Goal: Information Seeking & Learning: Learn about a topic

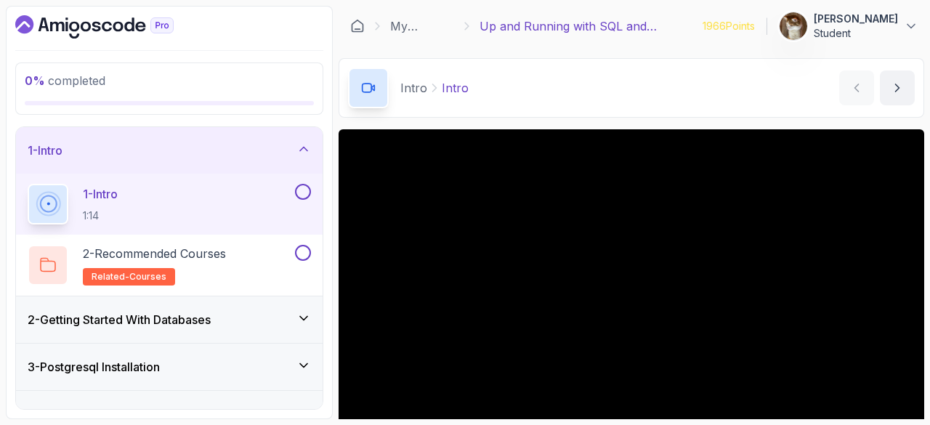
scroll to position [47, 0]
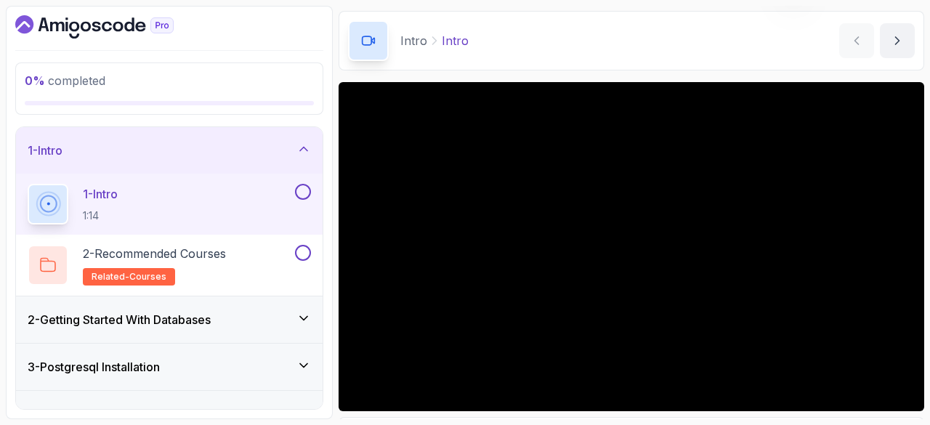
click at [129, 201] on div "1 - Intro 1:14" at bounding box center [160, 204] width 264 height 41
click at [113, 198] on p "1 - Intro" at bounding box center [100, 193] width 35 height 17
click at [81, 241] on div "2 - Recommended Courses related-courses" at bounding box center [169, 265] width 307 height 61
click at [171, 261] on h2 "2 - Recommended Courses related-courses" at bounding box center [154, 265] width 143 height 41
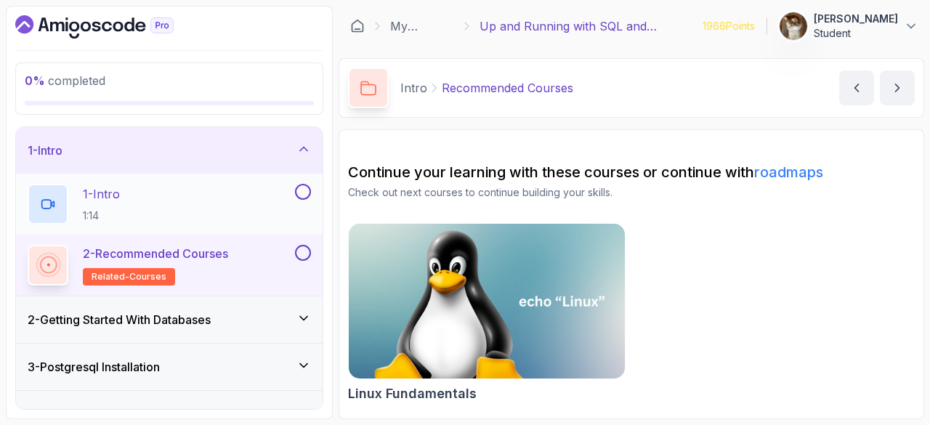
click at [129, 198] on div "1 - Intro 1:14" at bounding box center [160, 204] width 264 height 41
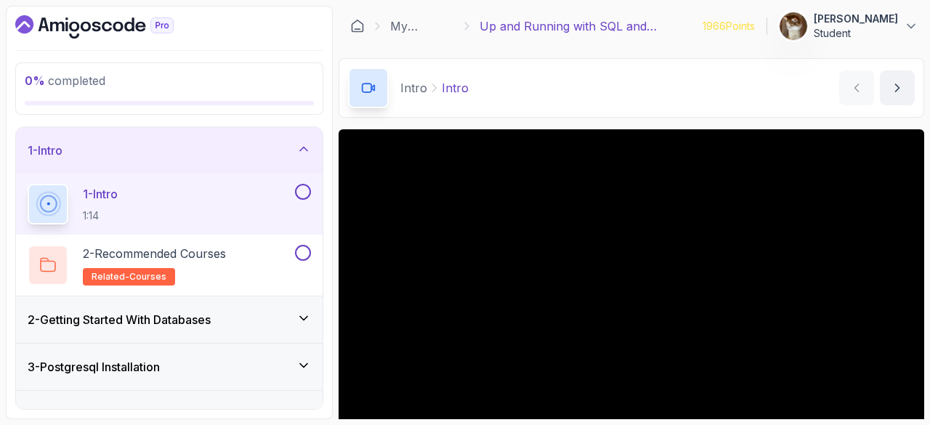
click at [305, 184] on button at bounding box center [303, 192] width 16 height 16
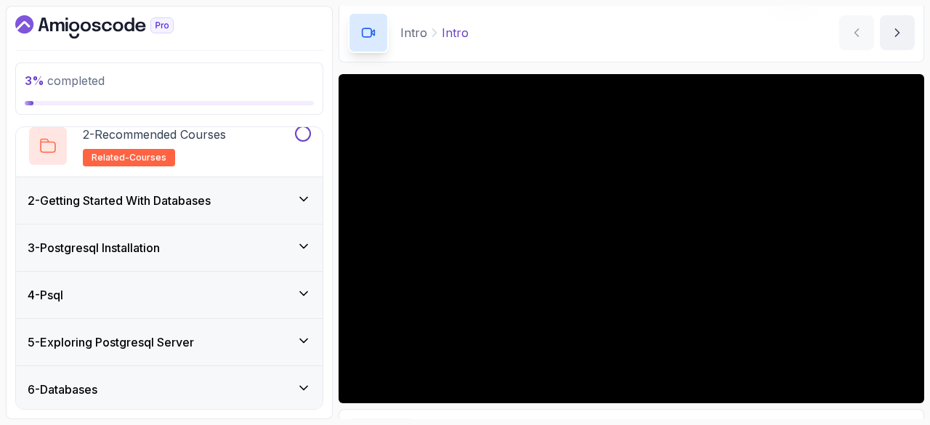
scroll to position [56, 0]
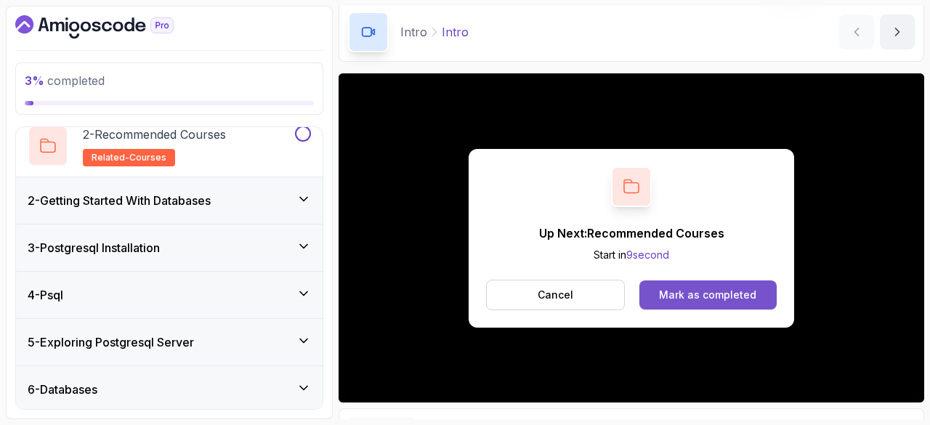
click at [684, 292] on div "Mark as completed" at bounding box center [707, 295] width 97 height 15
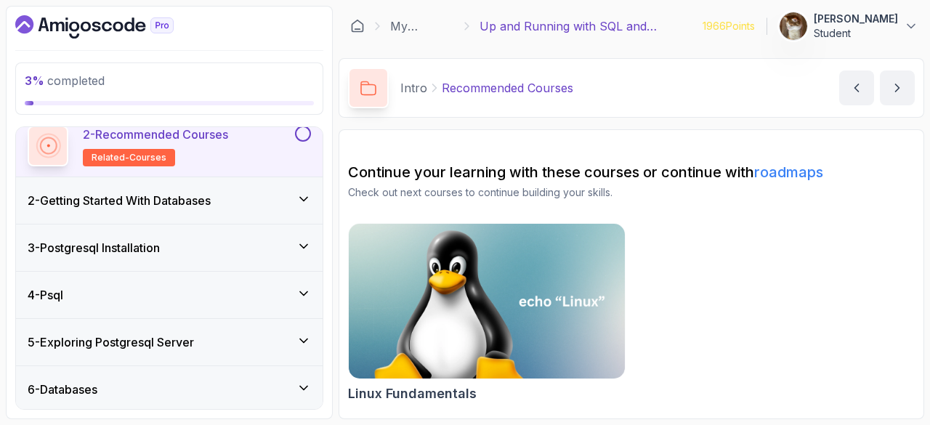
scroll to position [110, 0]
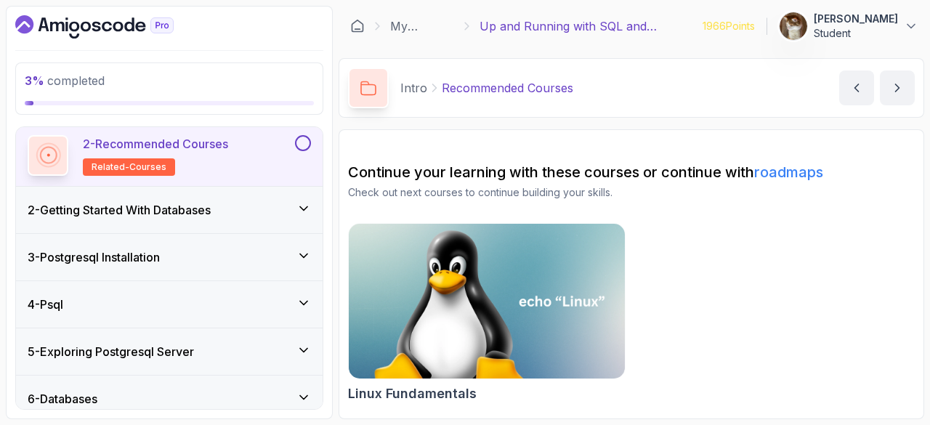
click at [304, 137] on button at bounding box center [303, 143] width 16 height 16
click at [221, 208] on div "2 - Getting Started With Databases" at bounding box center [169, 209] width 283 height 17
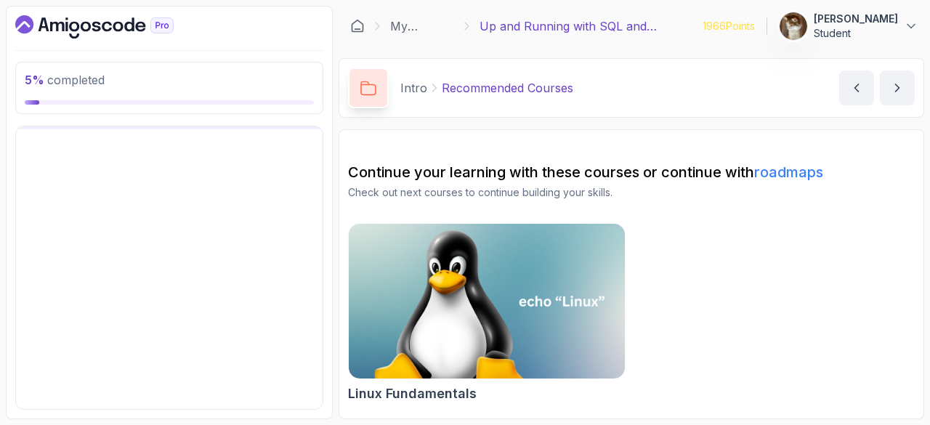
scroll to position [92, 0]
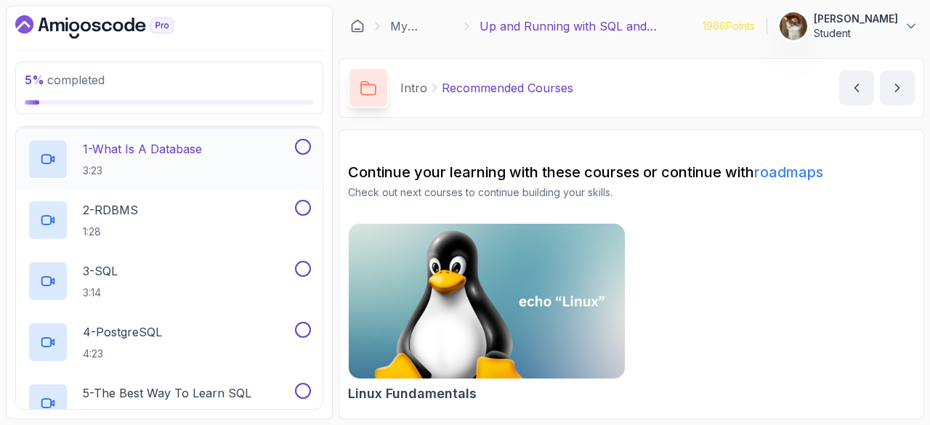
click at [111, 165] on p "3:23" at bounding box center [142, 170] width 119 height 15
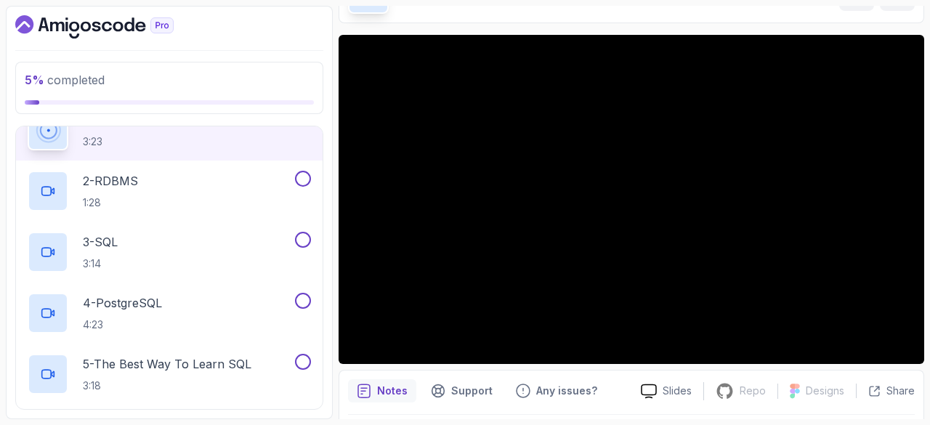
scroll to position [94, 0]
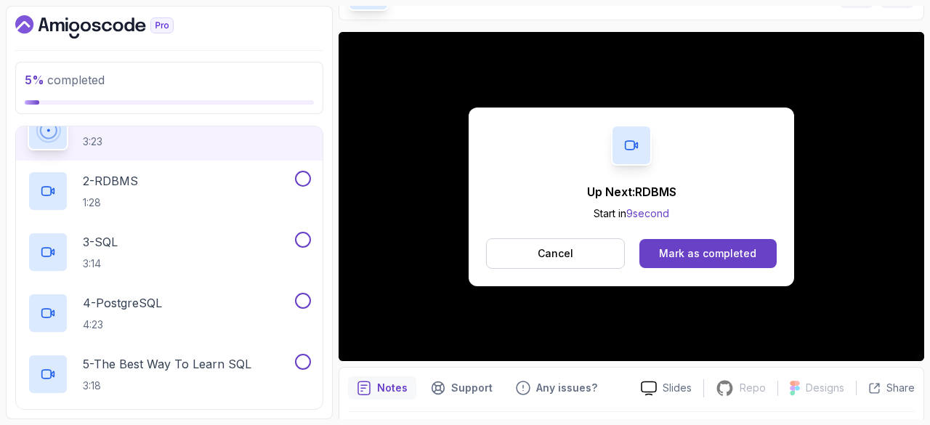
scroll to position [0, 0]
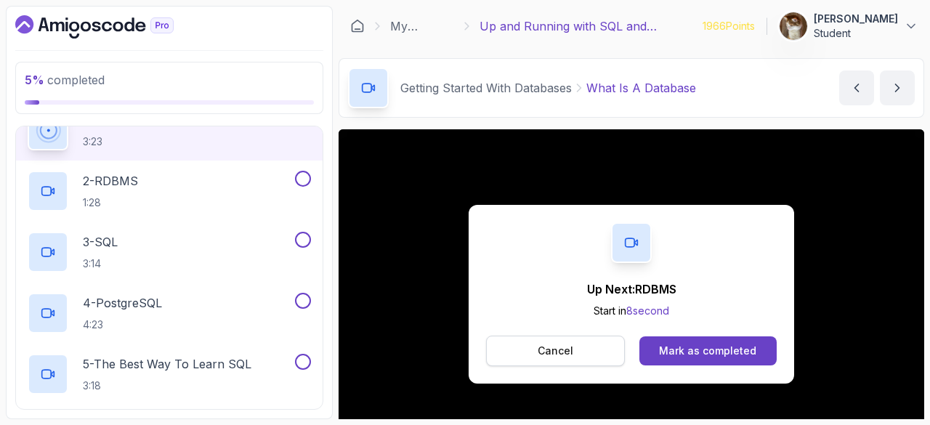
click at [560, 355] on p "Cancel" at bounding box center [556, 351] width 36 height 15
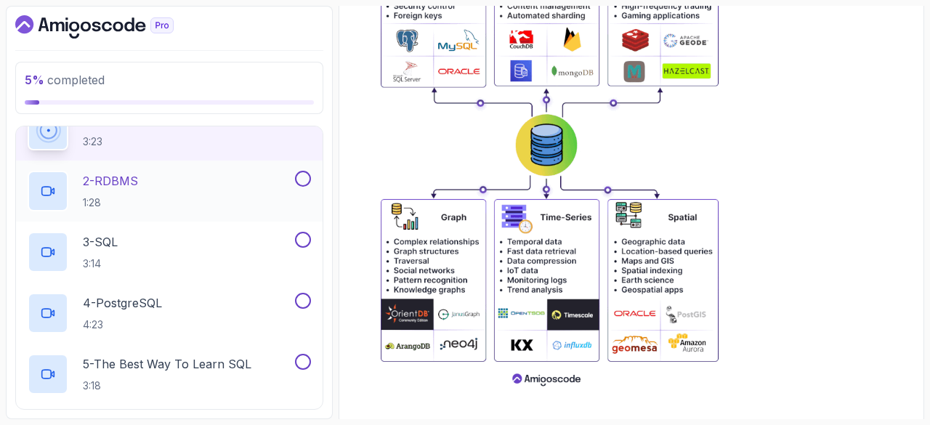
scroll to position [80, 0]
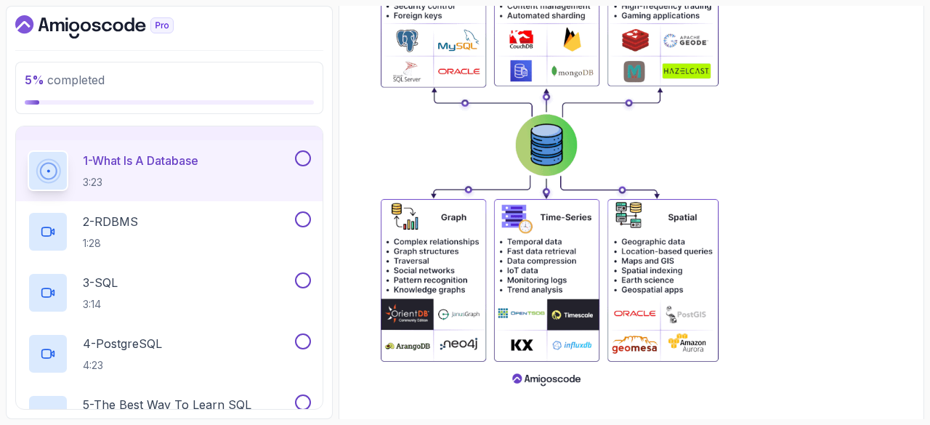
click at [302, 155] on button at bounding box center [303, 158] width 16 height 16
click at [110, 232] on h2 "2 - RDBMS 1:28" at bounding box center [110, 232] width 55 height 38
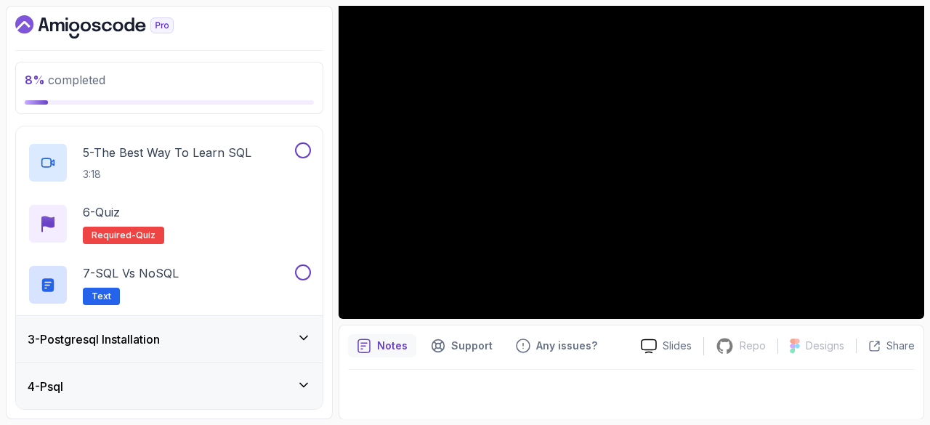
scroll to position [331, 0]
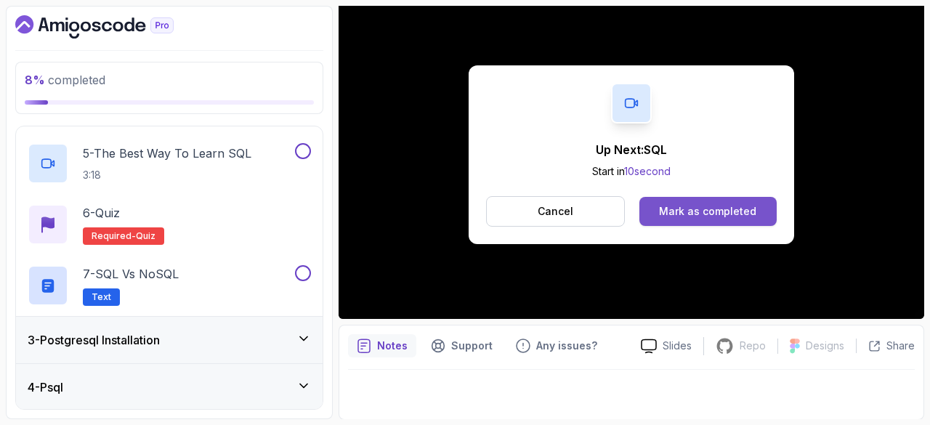
click at [673, 214] on div "Mark as completed" at bounding box center [707, 211] width 97 height 15
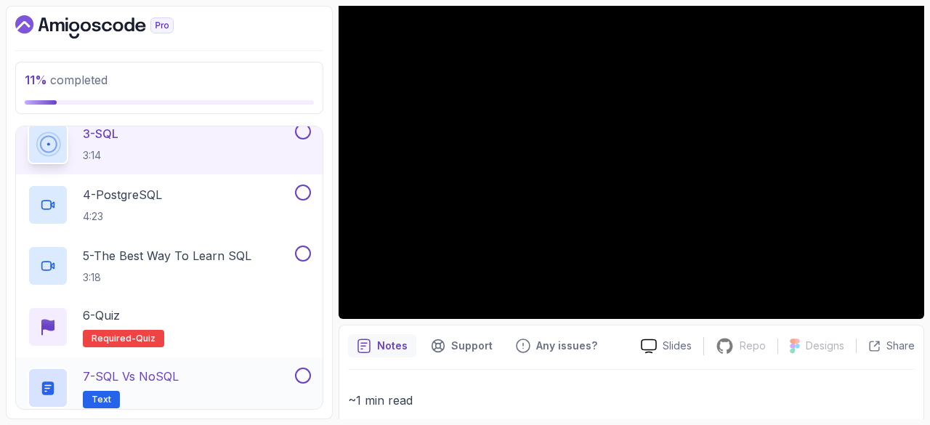
scroll to position [209, 0]
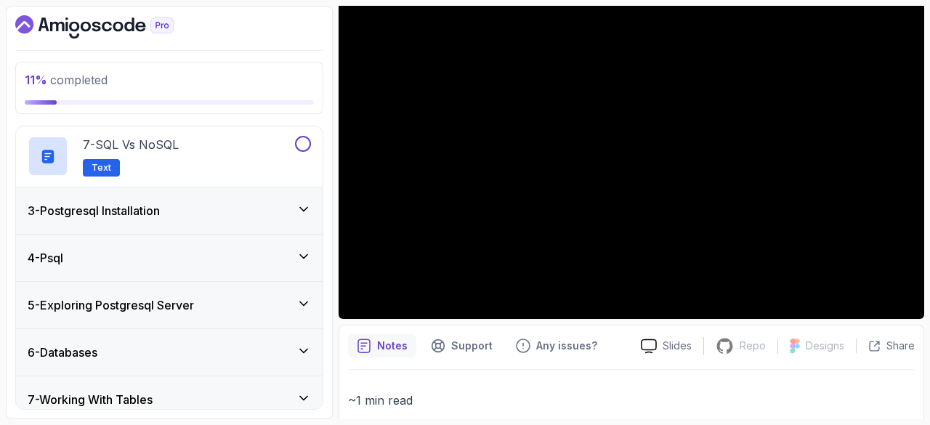
click at [149, 224] on div "3 - Postgresql Installation" at bounding box center [169, 210] width 307 height 46
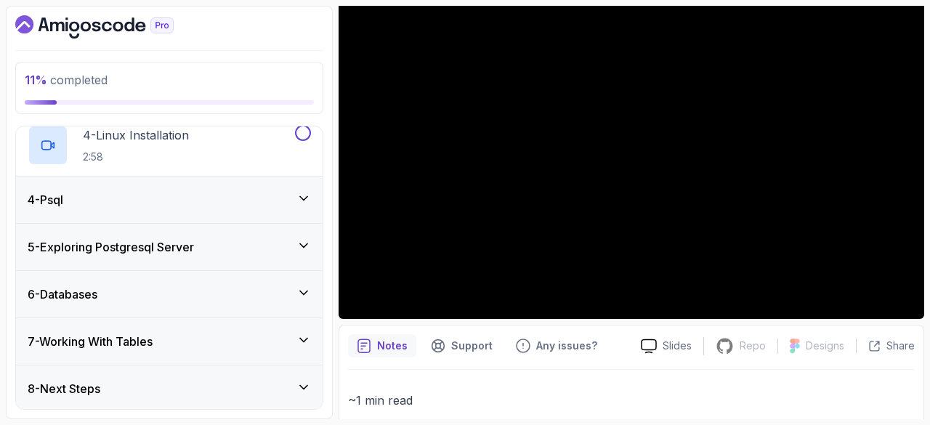
click at [149, 224] on div "5 - Exploring Postgresql Server" at bounding box center [169, 247] width 307 height 46
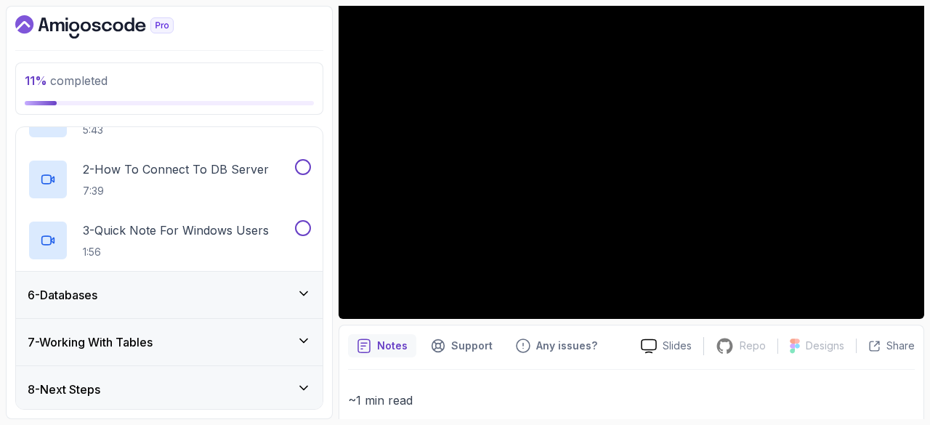
click at [116, 304] on div "6 - Databases" at bounding box center [169, 295] width 307 height 46
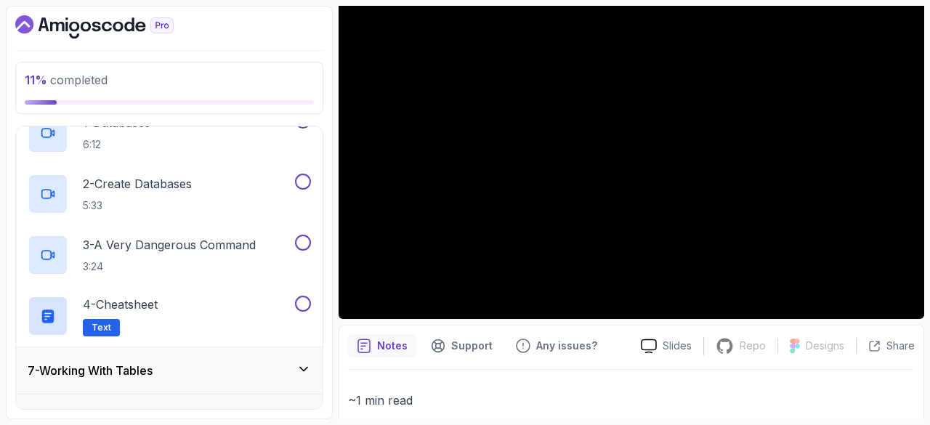
scroll to position [336, 0]
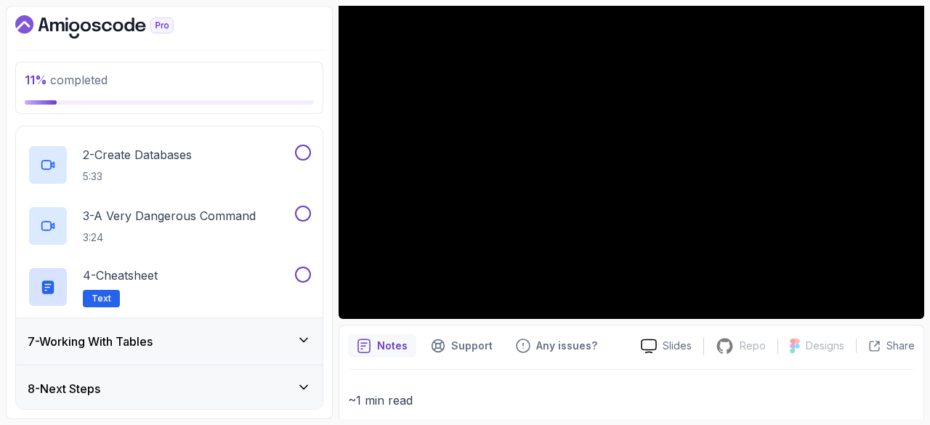
click at [103, 334] on h3 "7 - Working With Tables" at bounding box center [90, 341] width 125 height 17
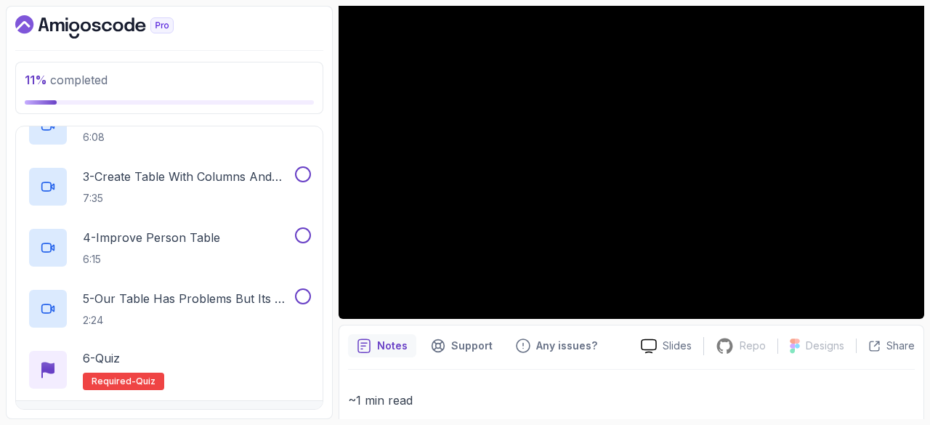
scroll to position [458, 0]
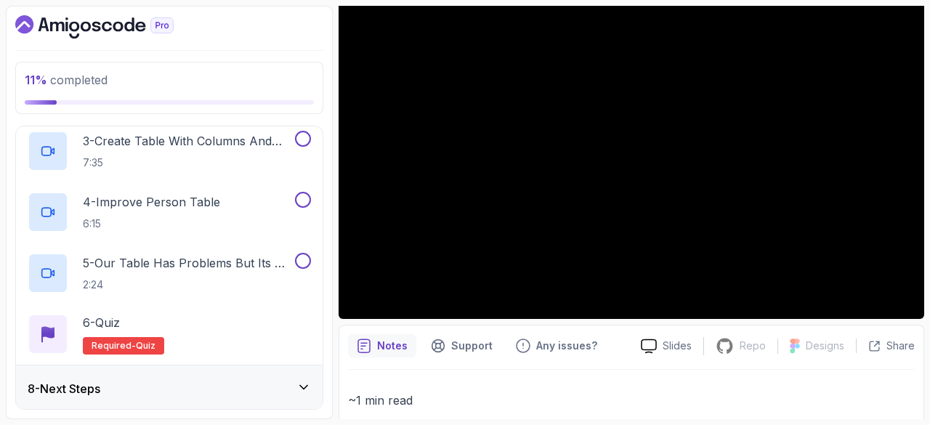
click at [89, 385] on h3 "8 - Next Steps" at bounding box center [64, 388] width 73 height 17
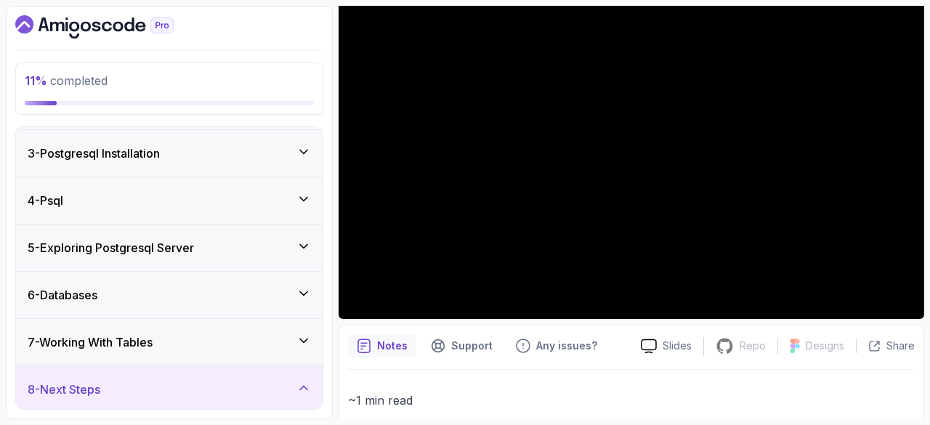
scroll to position [0, 0]
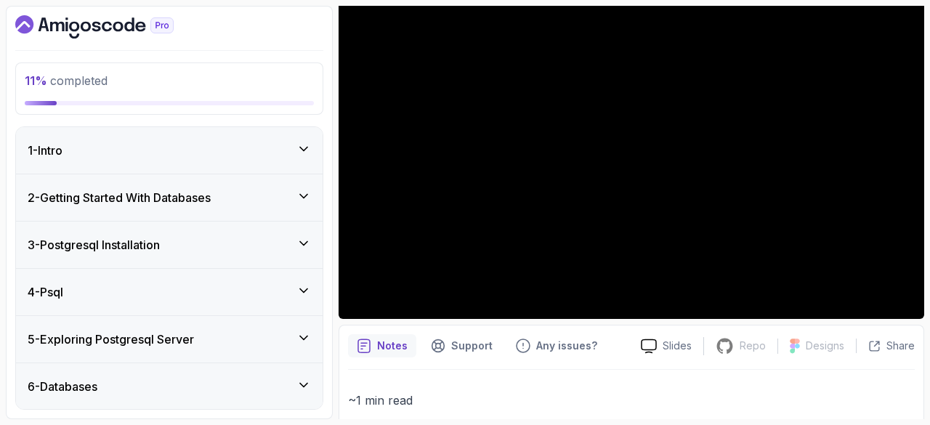
click at [71, 200] on h3 "2 - Getting Started With Databases" at bounding box center [119, 197] width 183 height 17
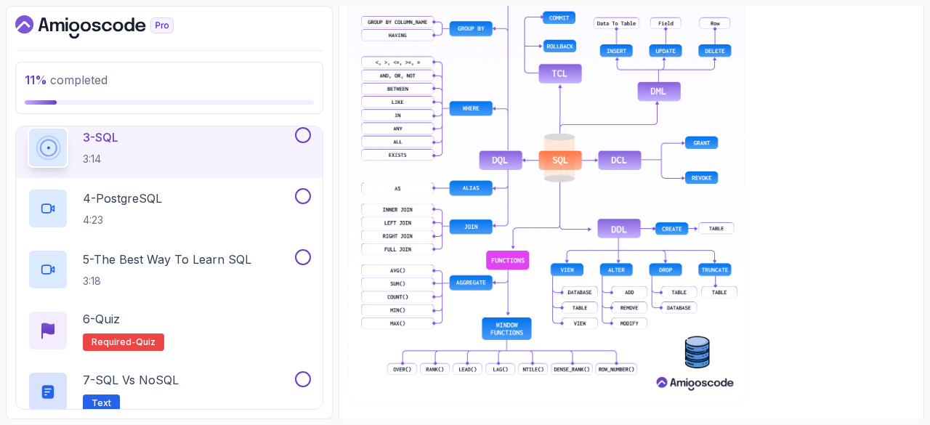
scroll to position [668, 0]
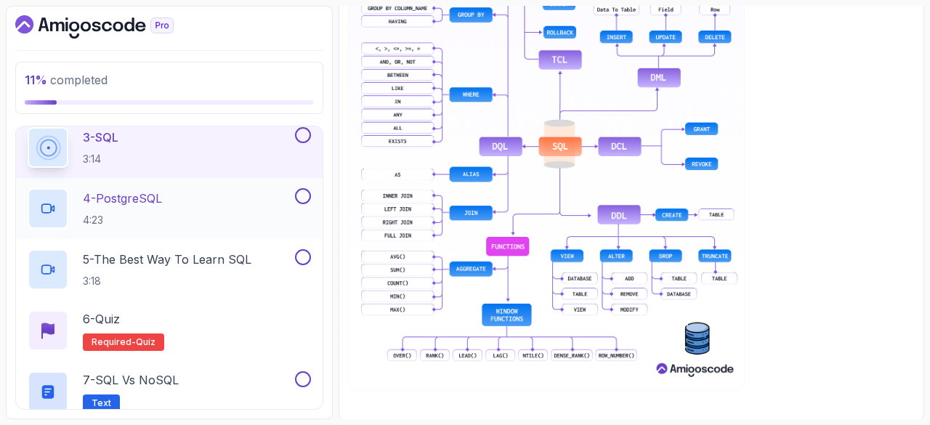
click at [195, 193] on div "4 - PostgreSQL 4:23" at bounding box center [160, 208] width 264 height 41
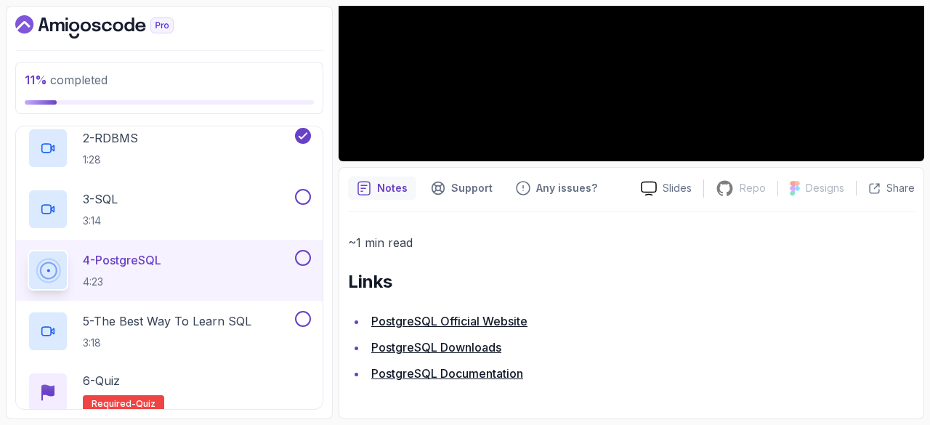
scroll to position [296, 0]
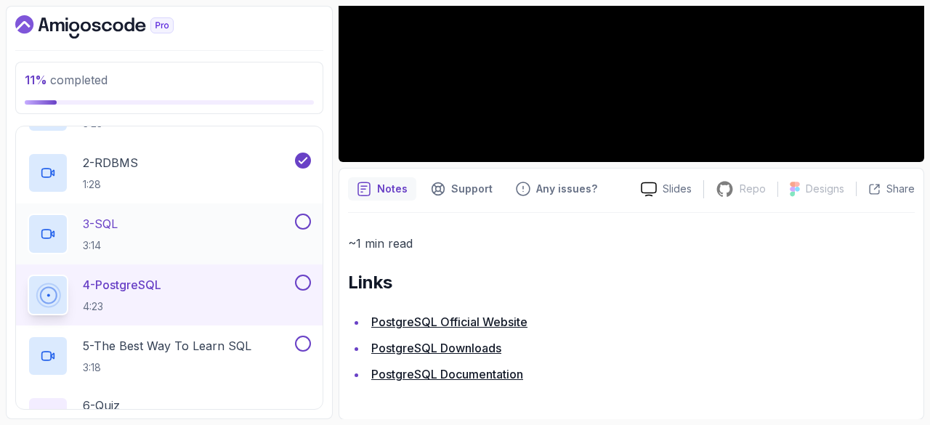
click at [300, 222] on button at bounding box center [303, 222] width 16 height 16
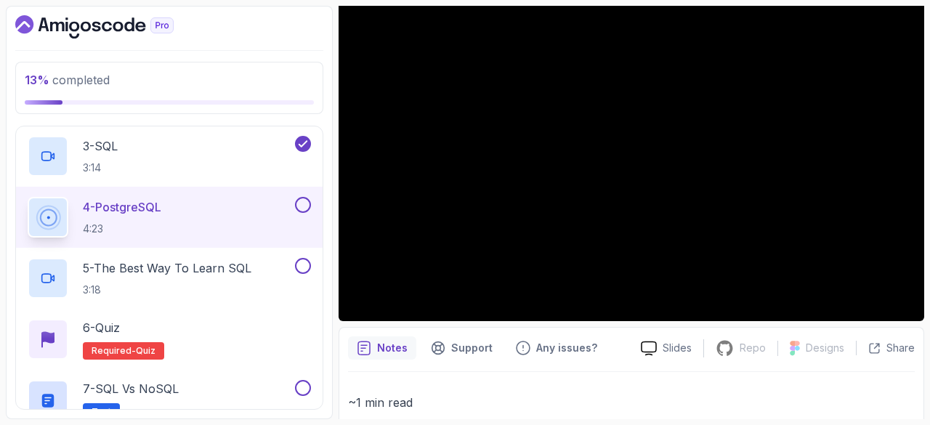
scroll to position [121, 0]
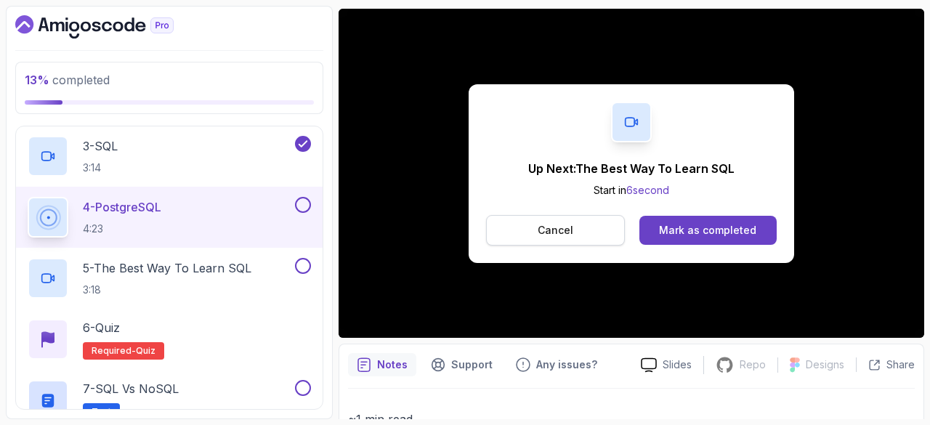
click at [529, 218] on button "Cancel" at bounding box center [555, 230] width 139 height 31
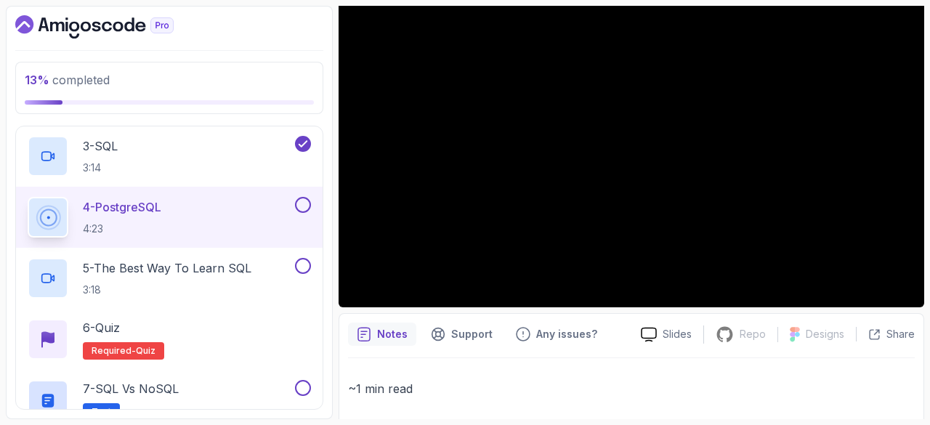
scroll to position [152, 0]
click at [299, 208] on button at bounding box center [303, 205] width 16 height 16
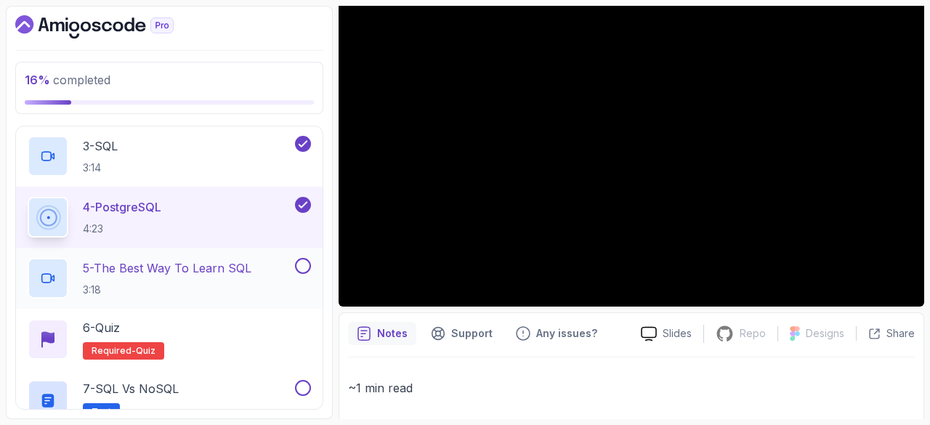
click at [139, 278] on h2 "5 - The Best Way To Learn SQL 3:18" at bounding box center [167, 278] width 169 height 38
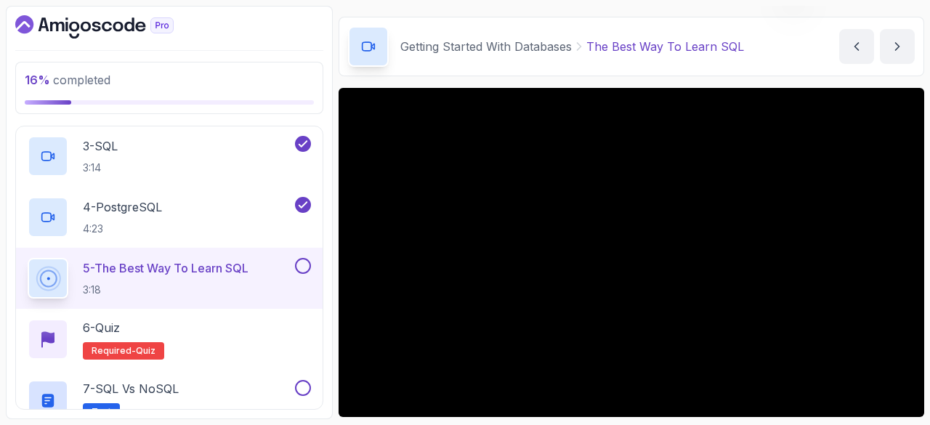
scroll to position [139, 0]
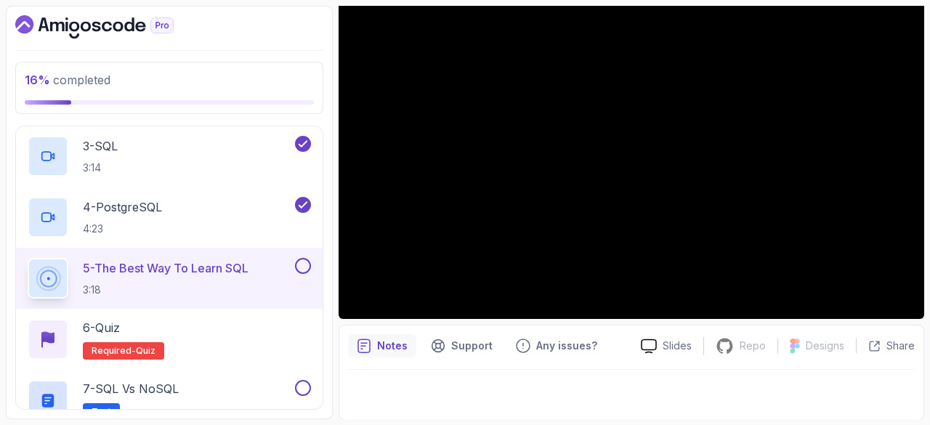
click at [307, 264] on button at bounding box center [303, 266] width 16 height 16
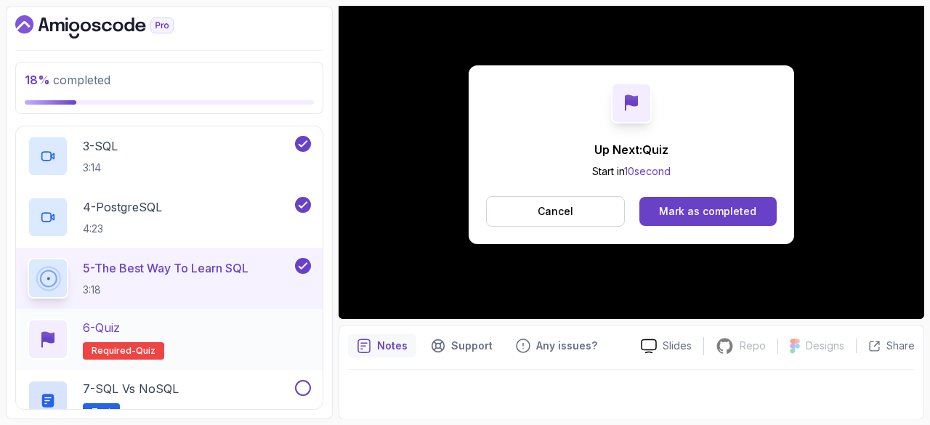
click at [102, 336] on h2 "6 - Quiz Required- quiz" at bounding box center [123, 339] width 81 height 41
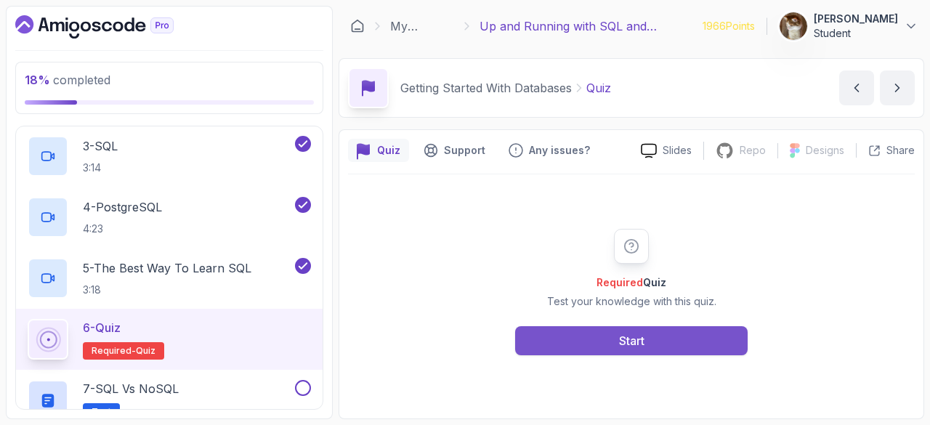
click at [598, 329] on button "Start" at bounding box center [631, 340] width 232 height 29
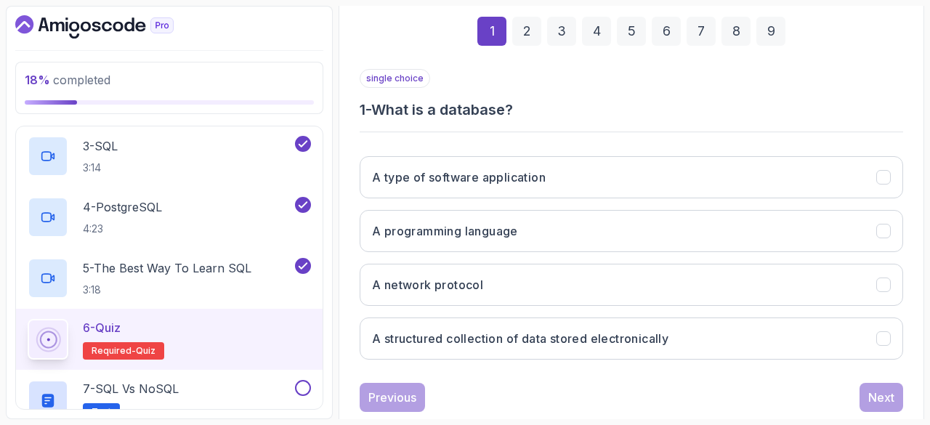
scroll to position [222, 0]
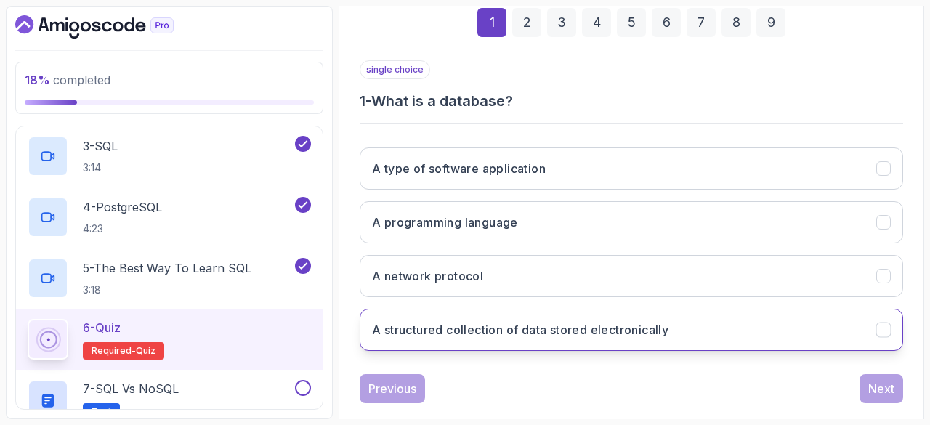
click at [519, 328] on h3 "A structured collection of data stored electronically" at bounding box center [520, 329] width 296 height 17
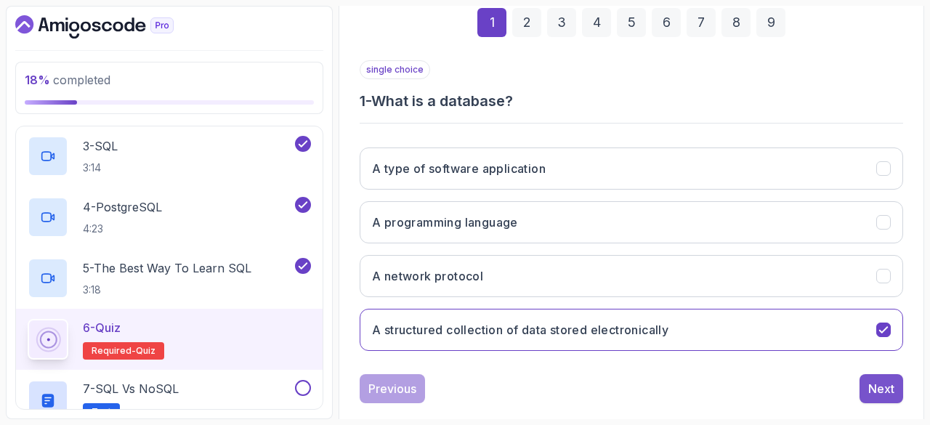
click at [886, 389] on div "Next" at bounding box center [881, 388] width 26 height 17
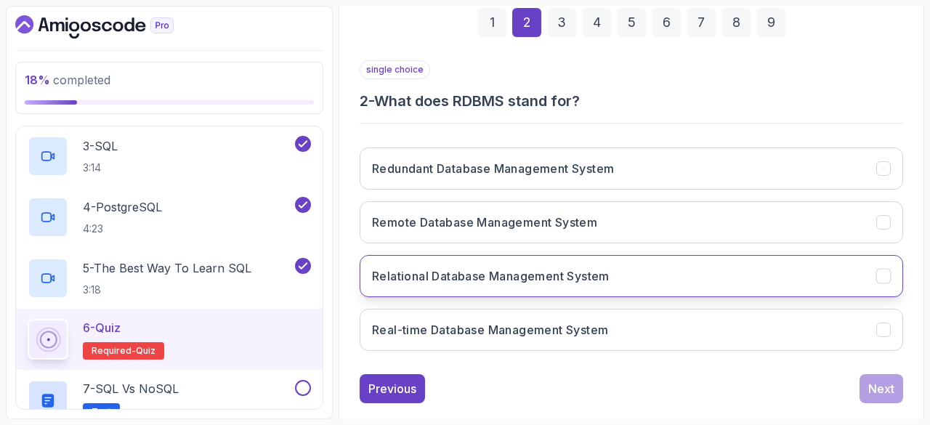
click at [439, 293] on button "Relational Database Management System" at bounding box center [631, 276] width 543 height 42
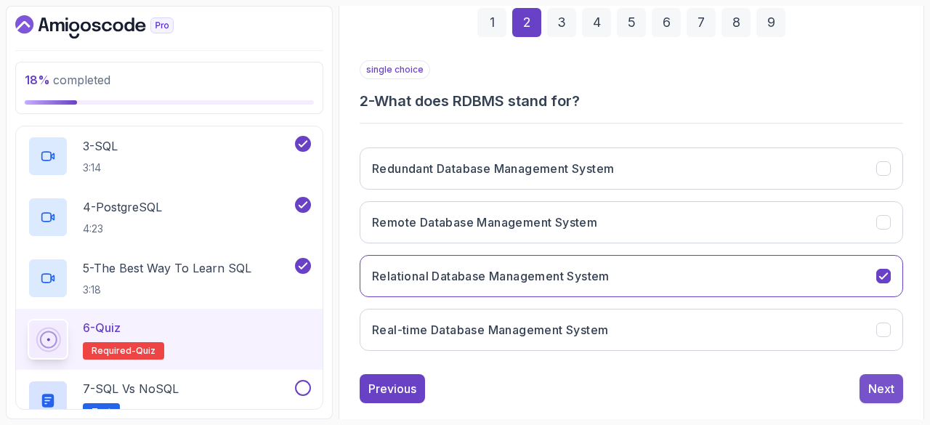
click at [875, 384] on div "Next" at bounding box center [881, 388] width 26 height 17
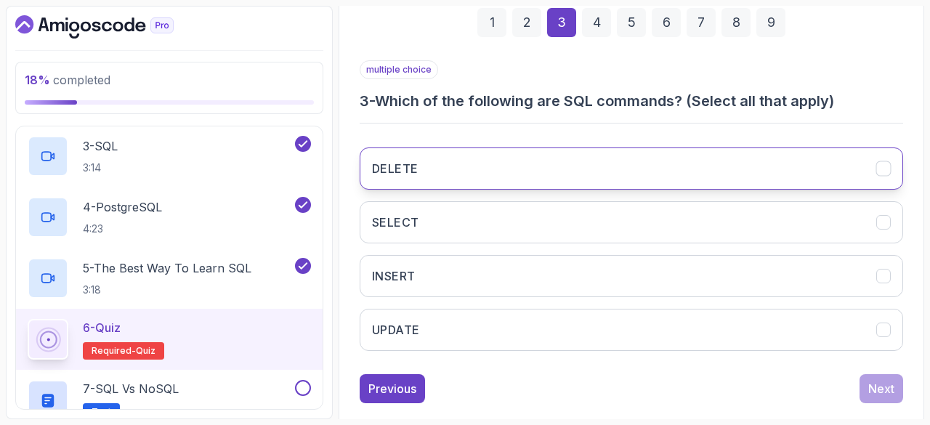
click at [466, 168] on button "DELETE" at bounding box center [631, 168] width 543 height 42
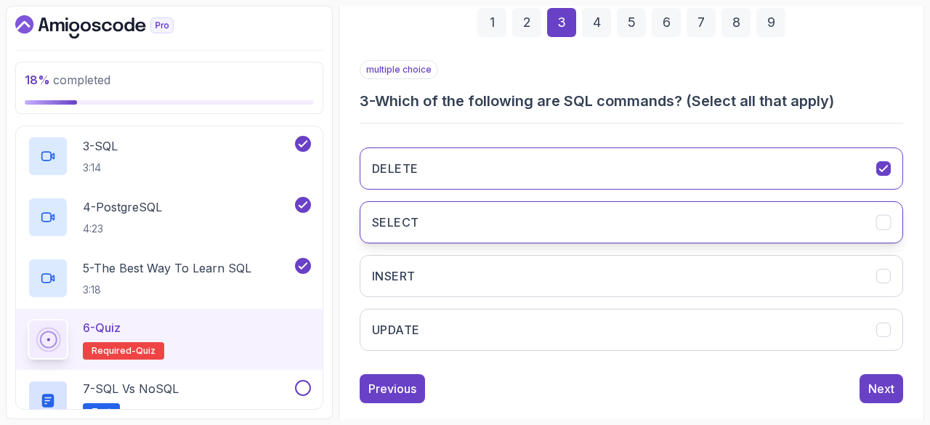
click at [471, 219] on button "SELECT" at bounding box center [631, 222] width 543 height 42
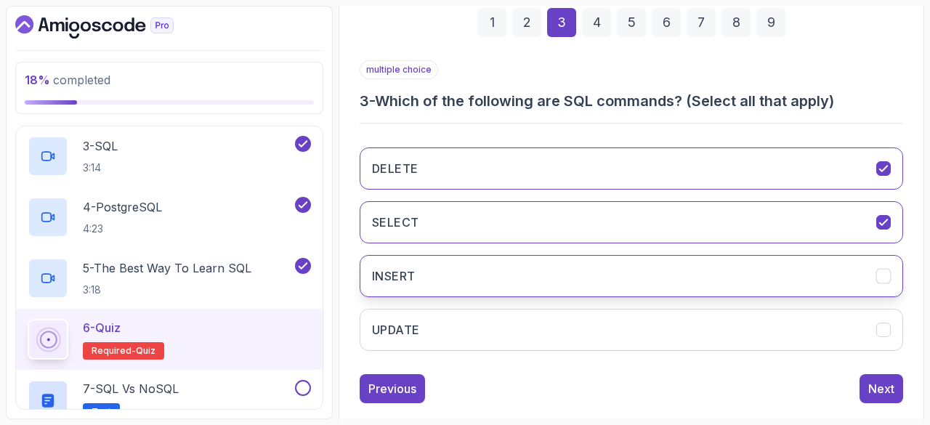
click at [456, 280] on button "INSERT" at bounding box center [631, 276] width 543 height 42
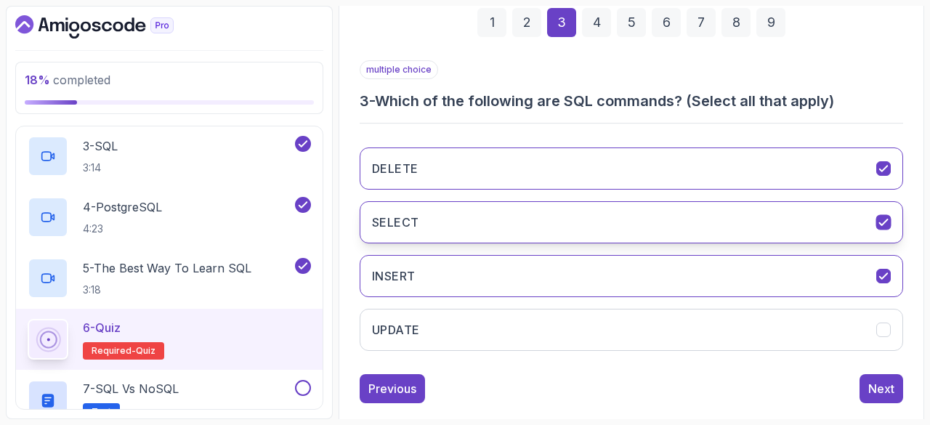
click at [440, 214] on button "SELECT" at bounding box center [631, 222] width 543 height 42
click at [443, 232] on button "SELECT" at bounding box center [631, 222] width 543 height 42
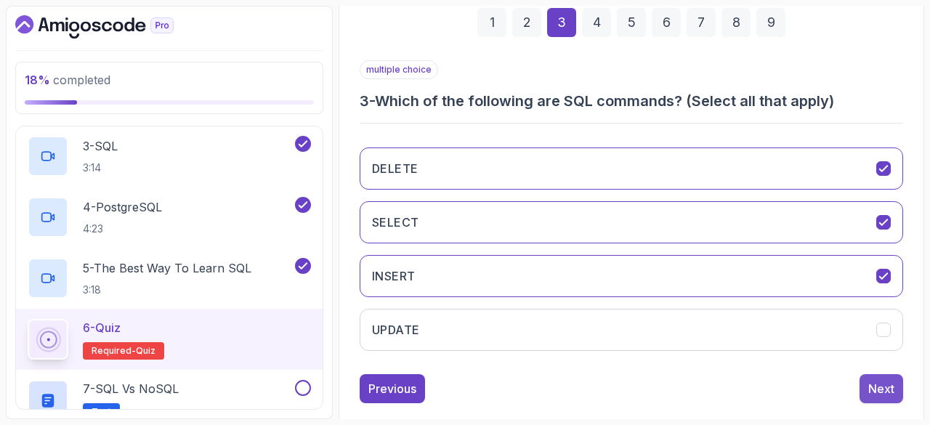
click at [878, 374] on button "Next" at bounding box center [881, 388] width 44 height 29
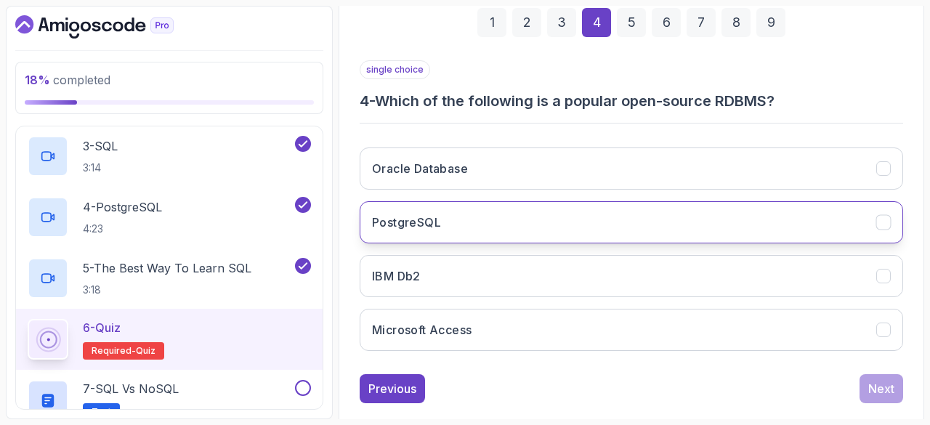
click at [450, 224] on button "PostgreSQL" at bounding box center [631, 222] width 543 height 42
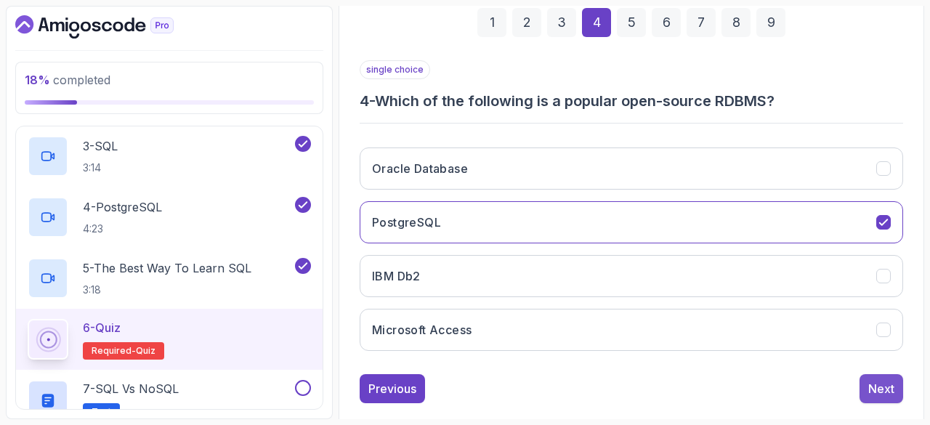
click at [874, 384] on div "Next" at bounding box center [881, 388] width 26 height 17
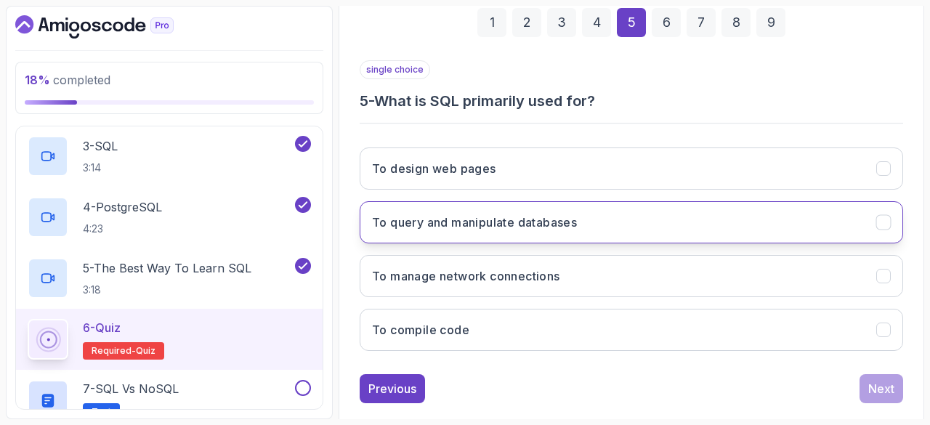
click at [503, 224] on h3 "To query and manipulate databases" at bounding box center [474, 222] width 205 height 17
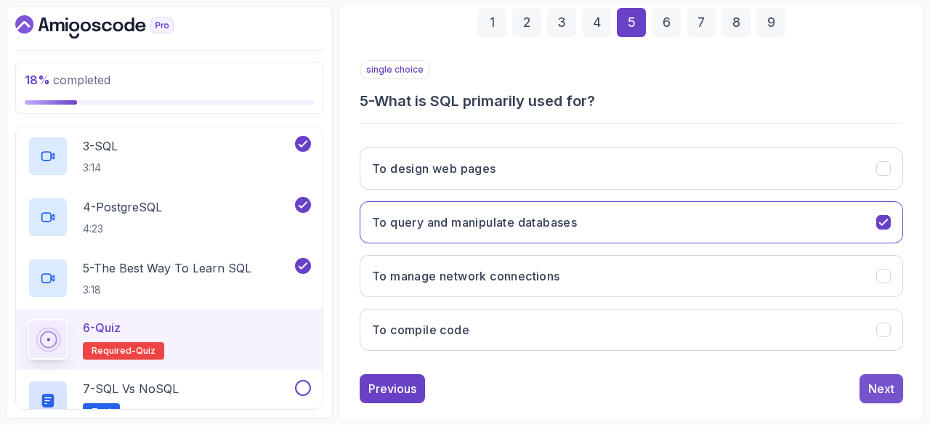
click at [881, 374] on button "Next" at bounding box center [881, 388] width 44 height 29
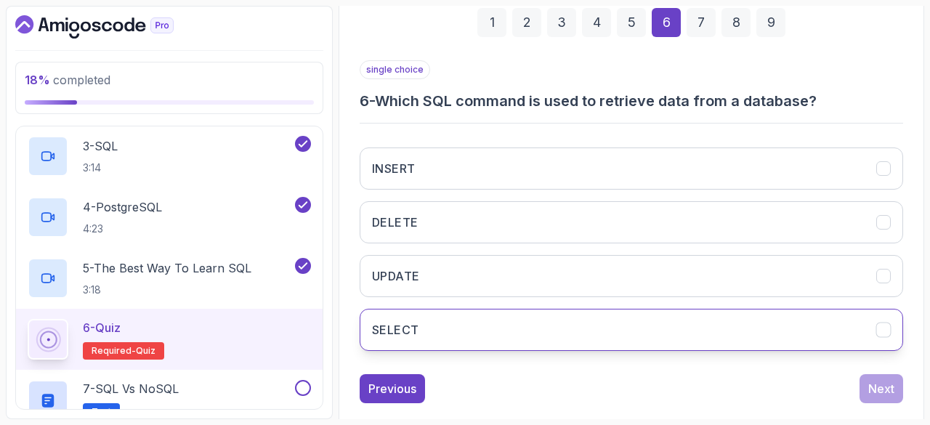
click at [398, 315] on button "SELECT" at bounding box center [631, 330] width 543 height 42
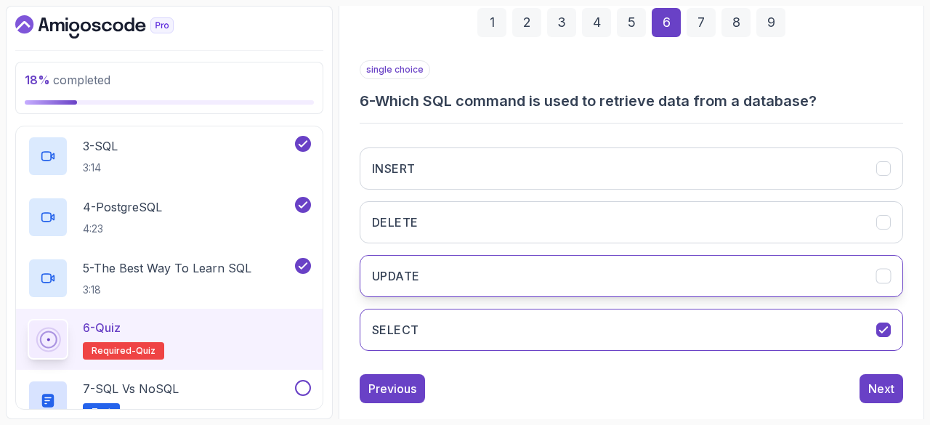
click at [462, 275] on button "UPDATE" at bounding box center [631, 276] width 543 height 42
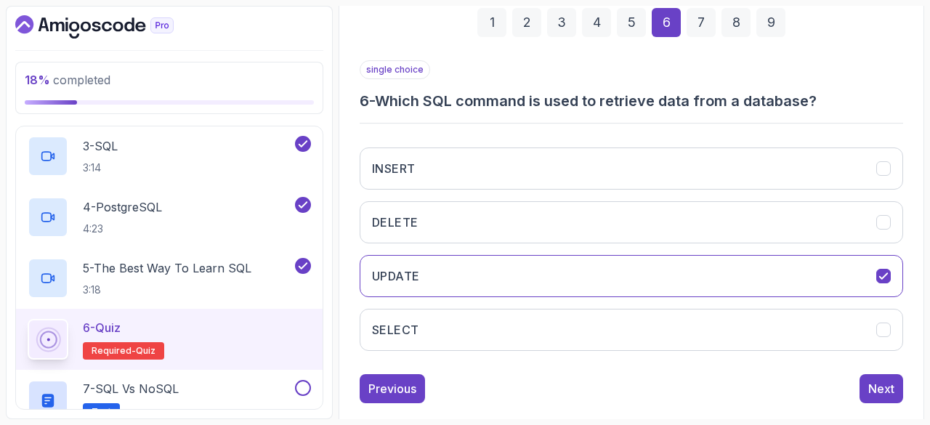
click at [472, 302] on div "INSERT DELETE UPDATE SELECT" at bounding box center [631, 249] width 543 height 227
click at [558, 325] on button "SELECT" at bounding box center [631, 330] width 543 height 42
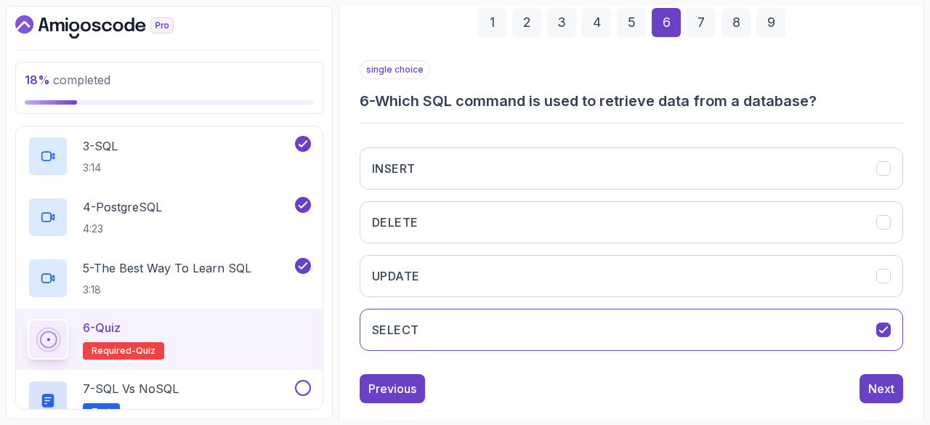
drag, startPoint x: 881, startPoint y: 386, endPoint x: 583, endPoint y: 389, distance: 298.6
click at [583, 389] on div "Previous Next" at bounding box center [631, 388] width 543 height 29
click at [876, 392] on div "Next" at bounding box center [881, 388] width 26 height 17
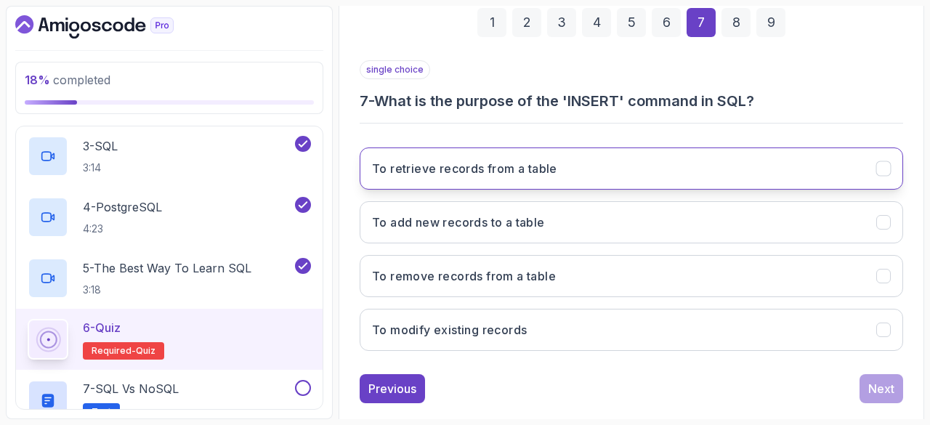
click at [523, 178] on button "To retrieve records from a table" at bounding box center [631, 168] width 543 height 42
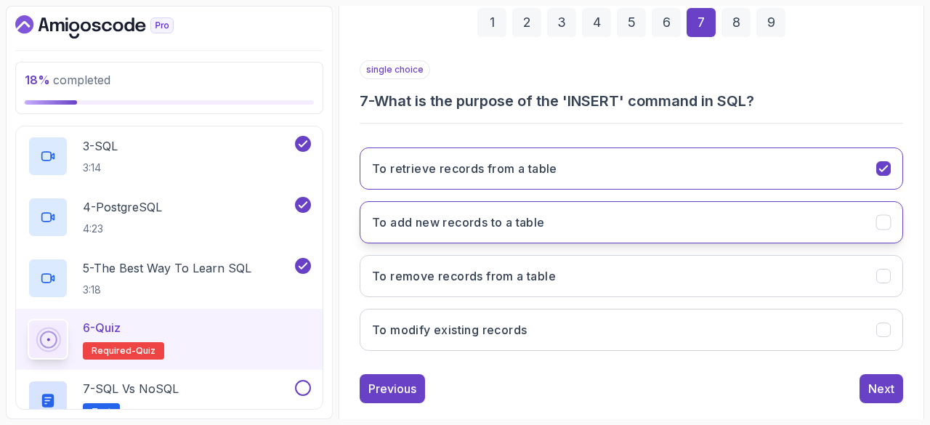
click at [459, 227] on h3 "To add new records to a table" at bounding box center [458, 222] width 173 height 17
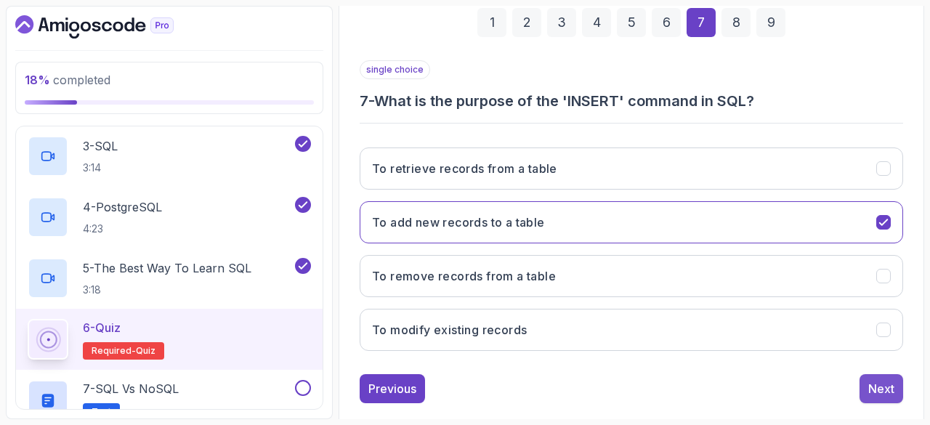
click at [897, 381] on button "Next" at bounding box center [881, 388] width 44 height 29
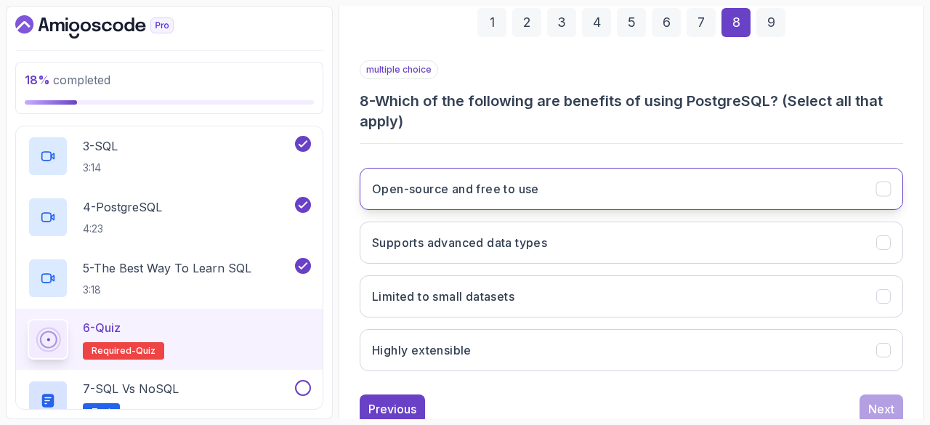
click at [466, 185] on h3 "Open-source and free to use" at bounding box center [455, 188] width 167 height 17
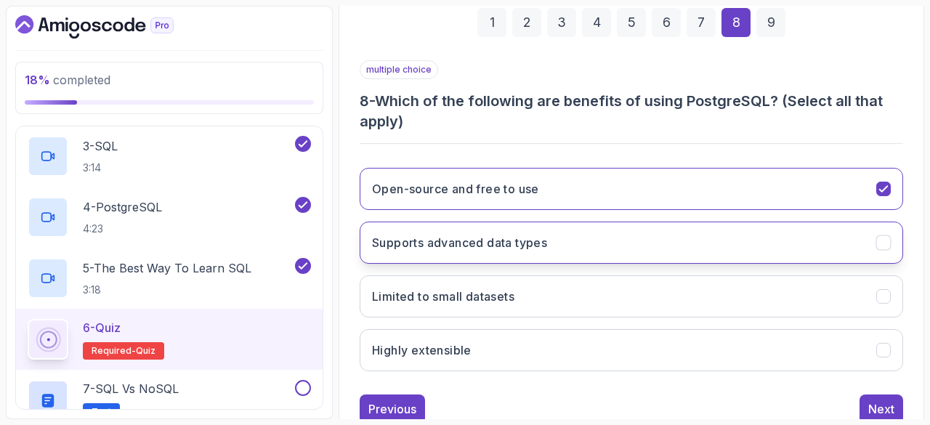
click at [471, 251] on button "Supports advanced data types" at bounding box center [631, 243] width 543 height 42
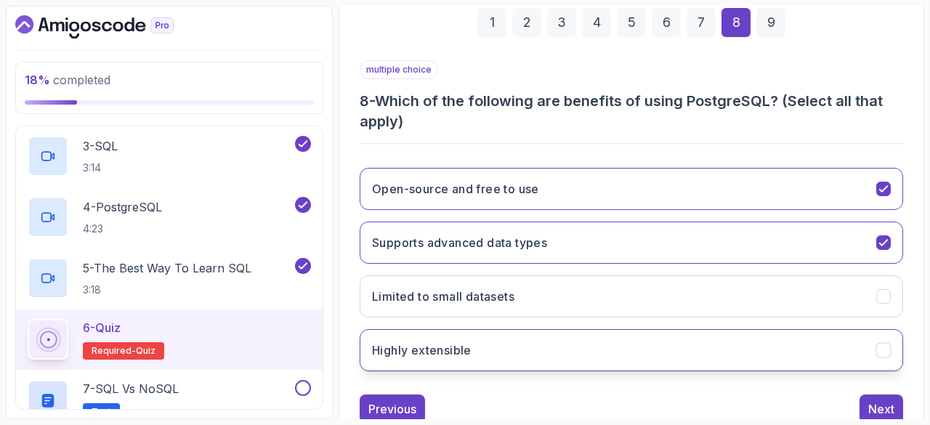
click at [475, 357] on button "Highly extensible" at bounding box center [631, 350] width 543 height 42
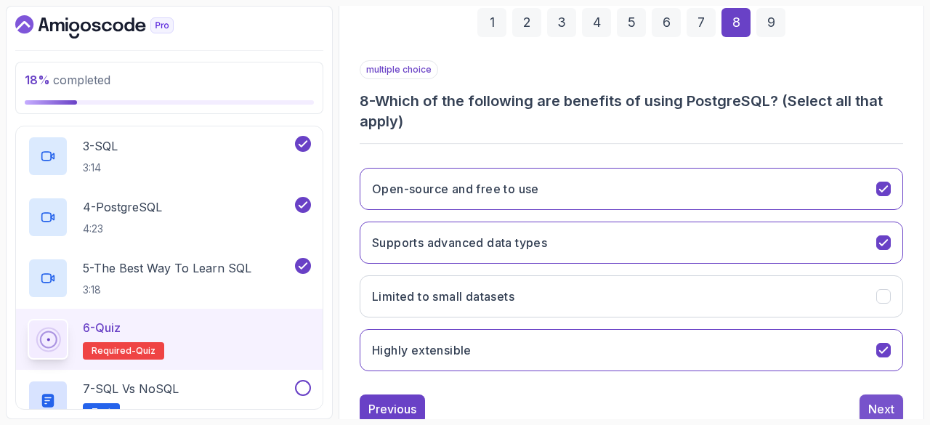
click at [866, 399] on button "Next" at bounding box center [881, 408] width 44 height 29
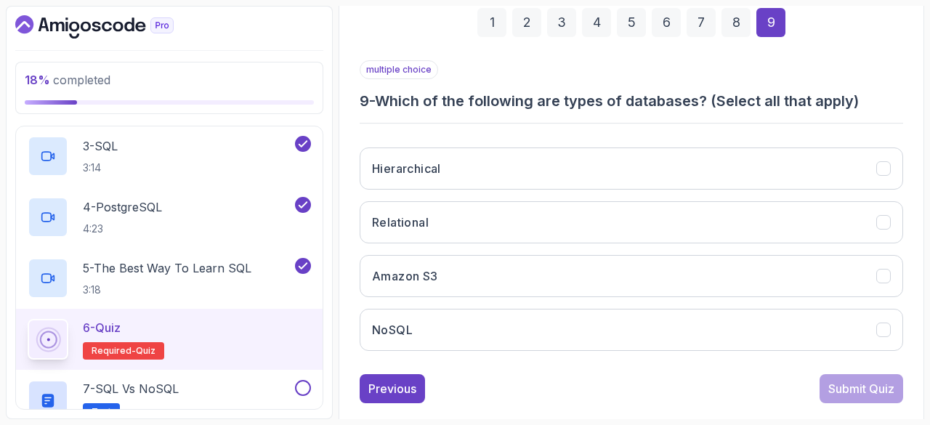
scroll to position [243, 0]
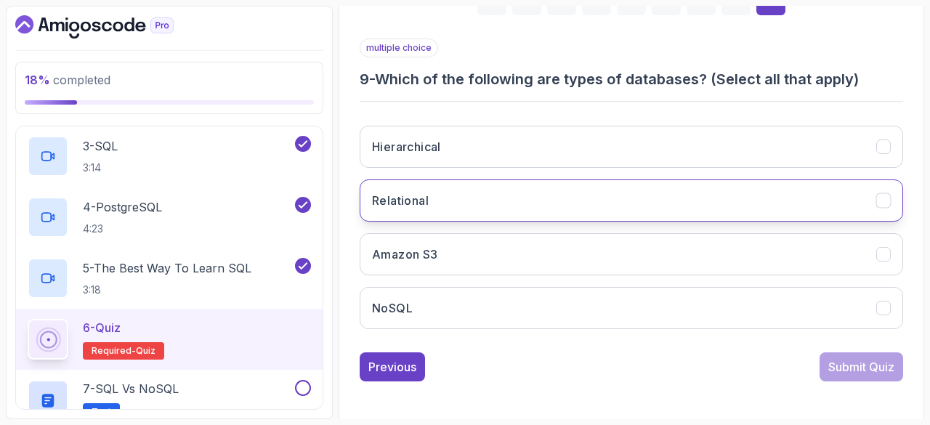
click at [423, 215] on button "Relational" at bounding box center [631, 200] width 543 height 42
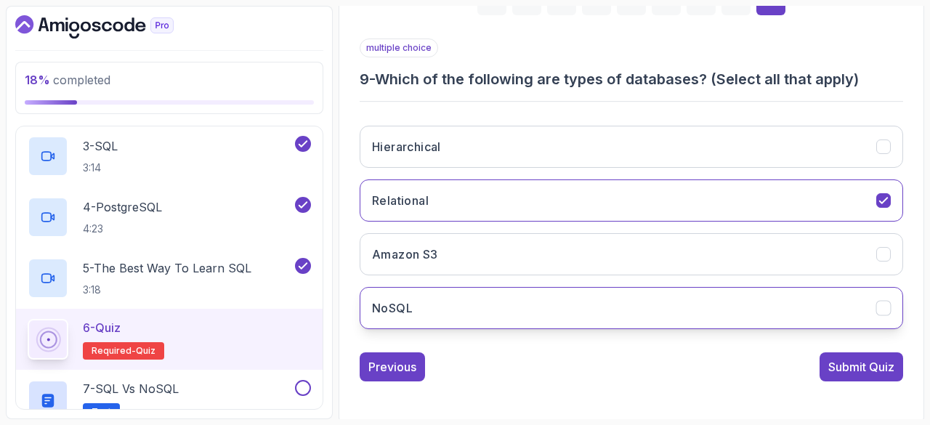
click at [498, 300] on button "NoSQL" at bounding box center [631, 308] width 543 height 42
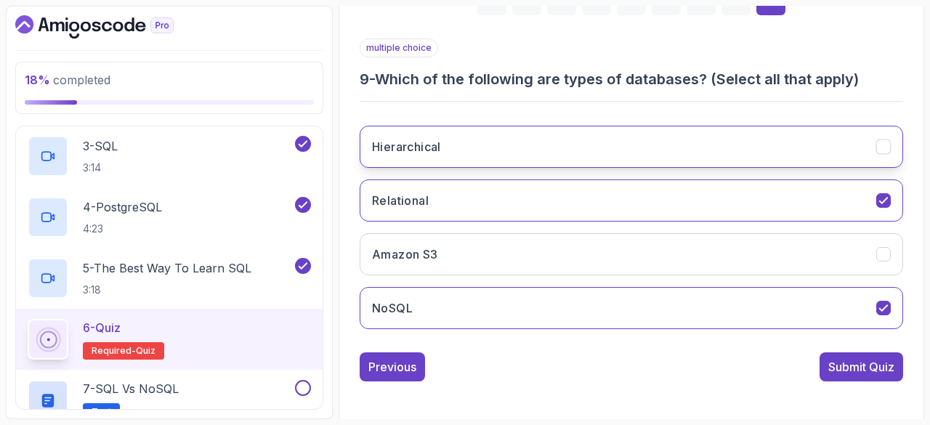
click at [458, 156] on button "Hierarchical" at bounding box center [631, 147] width 543 height 42
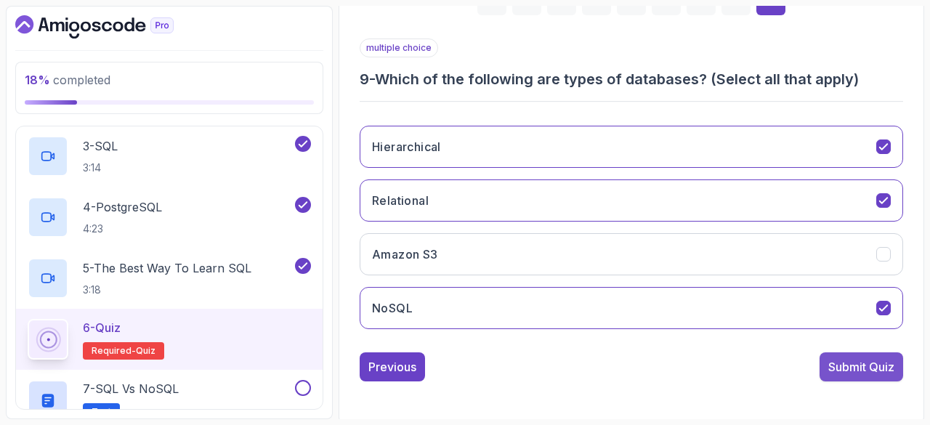
click at [833, 362] on div "Submit Quiz" at bounding box center [861, 366] width 66 height 17
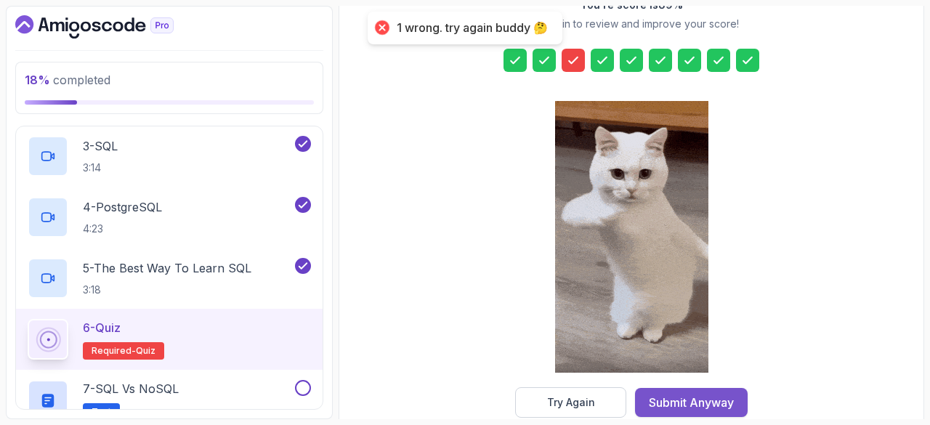
click at [696, 388] on button "Submit Anyway" at bounding box center [691, 402] width 113 height 29
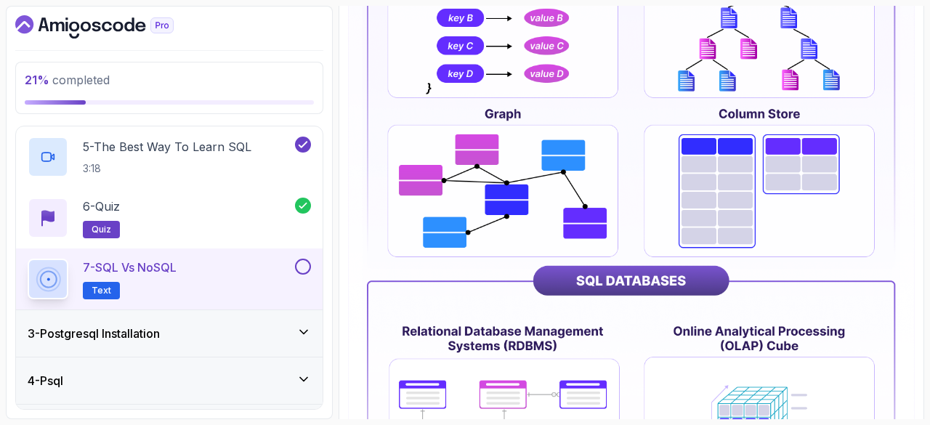
scroll to position [341, 0]
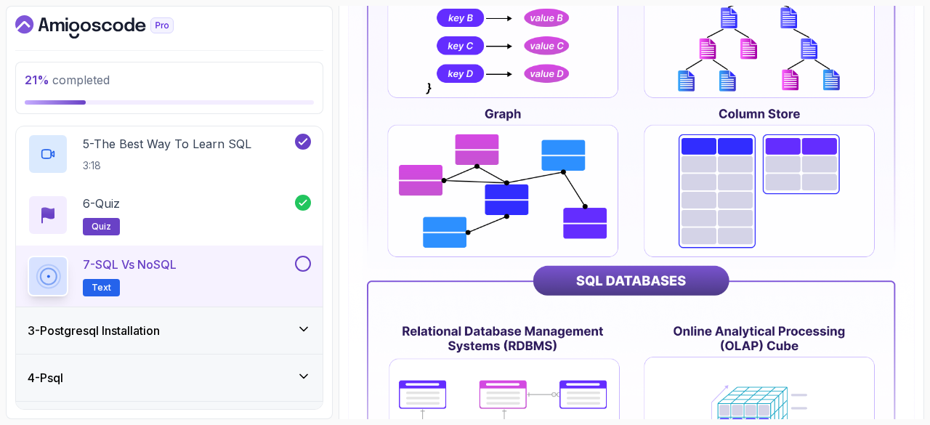
click at [309, 256] on div at bounding box center [301, 264] width 19 height 16
click at [246, 323] on div "3 - Postgresql Installation" at bounding box center [169, 330] width 283 height 17
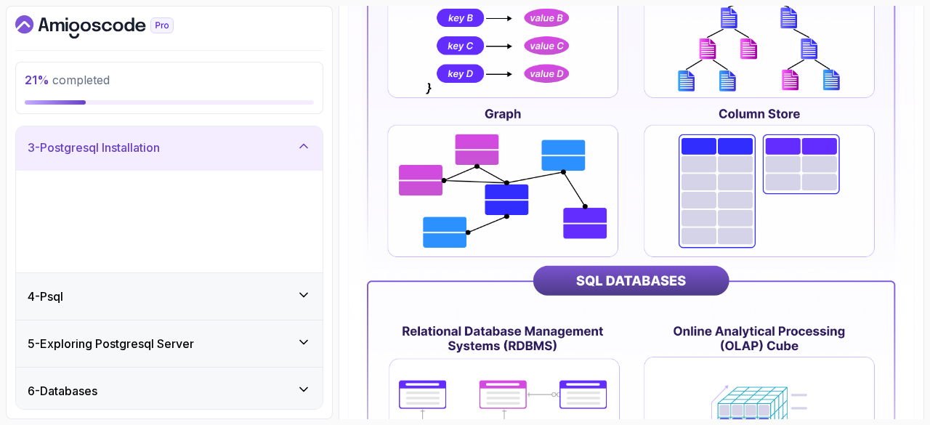
scroll to position [92, 0]
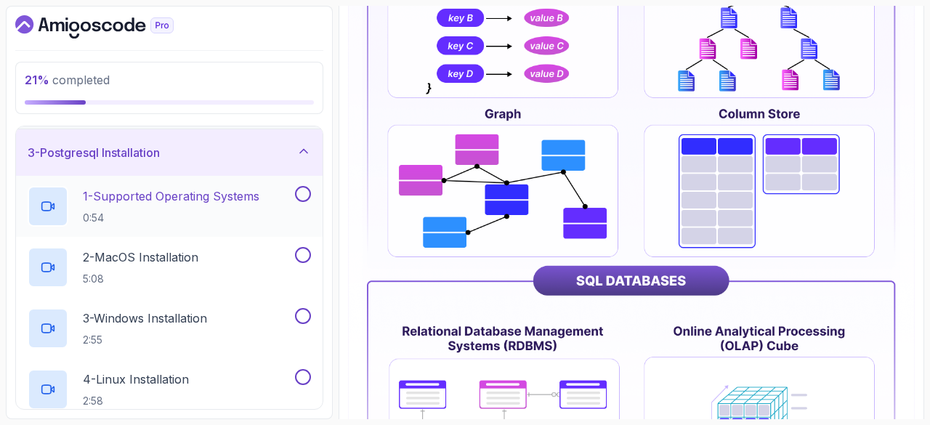
click at [161, 187] on p "1 - Supported Operating Systems" at bounding box center [171, 195] width 177 height 17
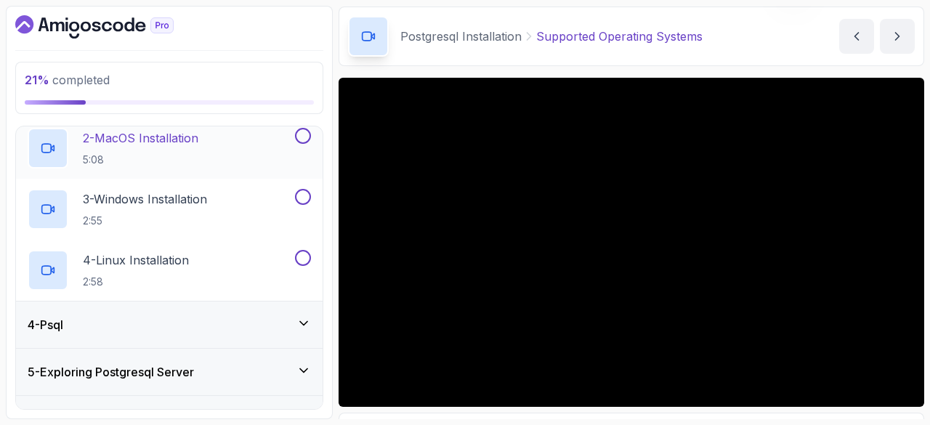
scroll to position [139, 0]
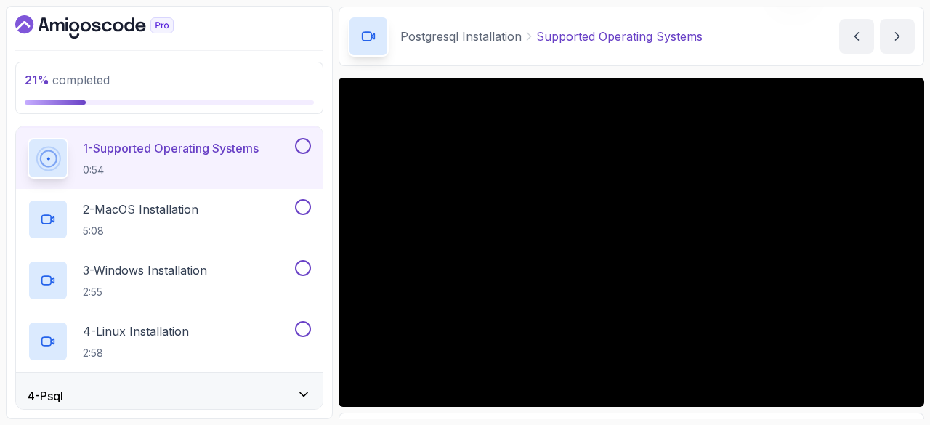
click at [305, 150] on button at bounding box center [303, 146] width 16 height 16
click at [300, 203] on button at bounding box center [303, 207] width 16 height 16
click at [187, 271] on p "3 - Windows Installation" at bounding box center [145, 270] width 124 height 17
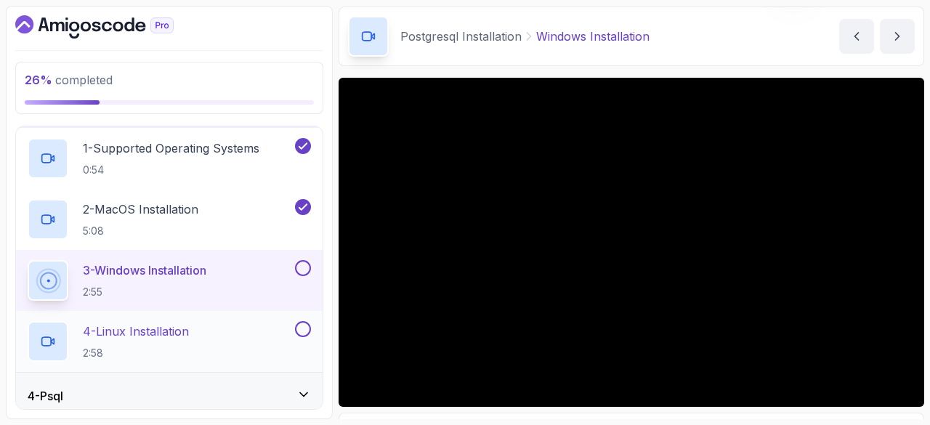
click at [300, 328] on button at bounding box center [303, 329] width 16 height 16
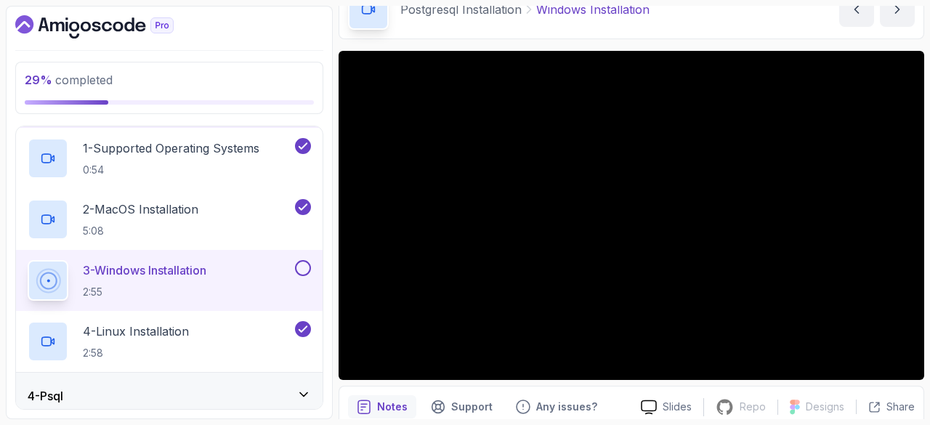
scroll to position [79, 0]
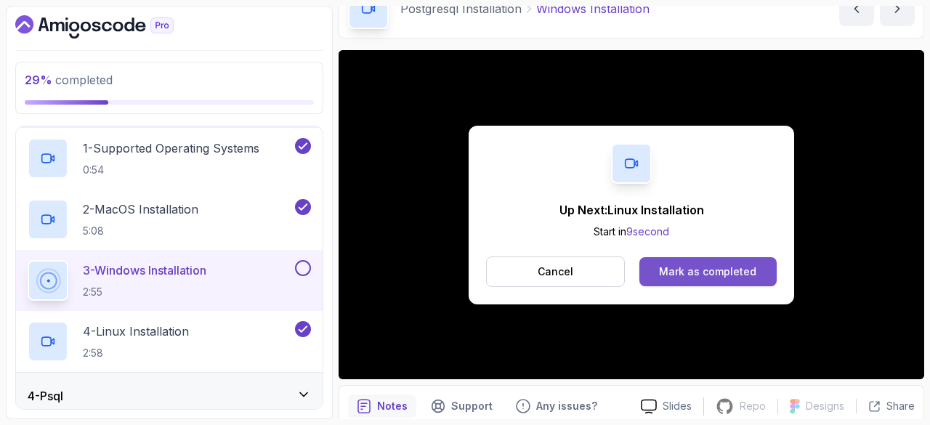
click at [705, 271] on div "Mark as completed" at bounding box center [707, 271] width 97 height 15
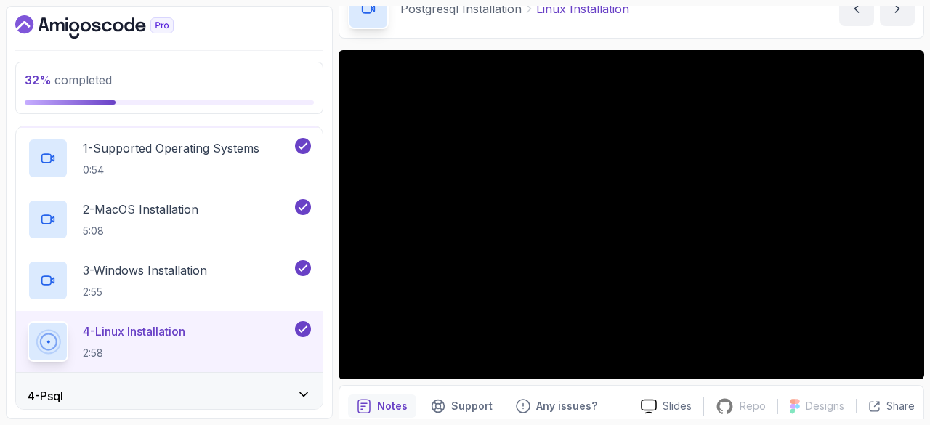
click at [238, 381] on div "4 - Psql" at bounding box center [169, 396] width 307 height 46
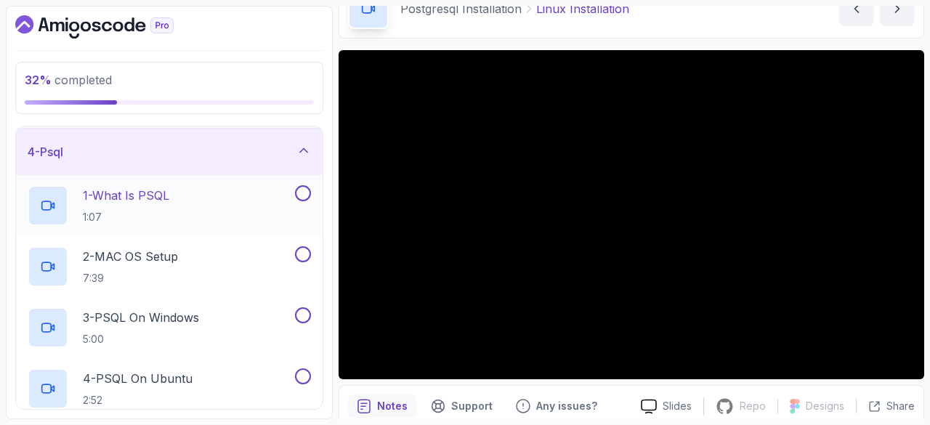
click at [115, 194] on p "1 - What Is PSQL" at bounding box center [126, 195] width 86 height 17
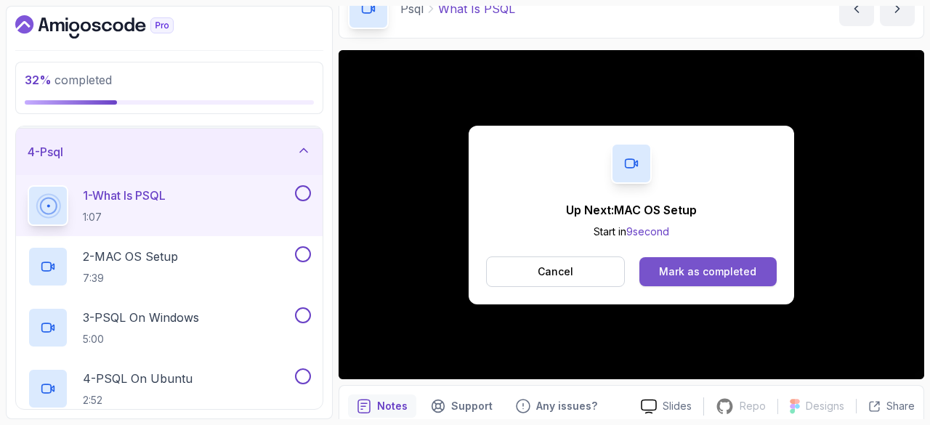
click at [673, 264] on div "Mark as completed" at bounding box center [707, 271] width 97 height 15
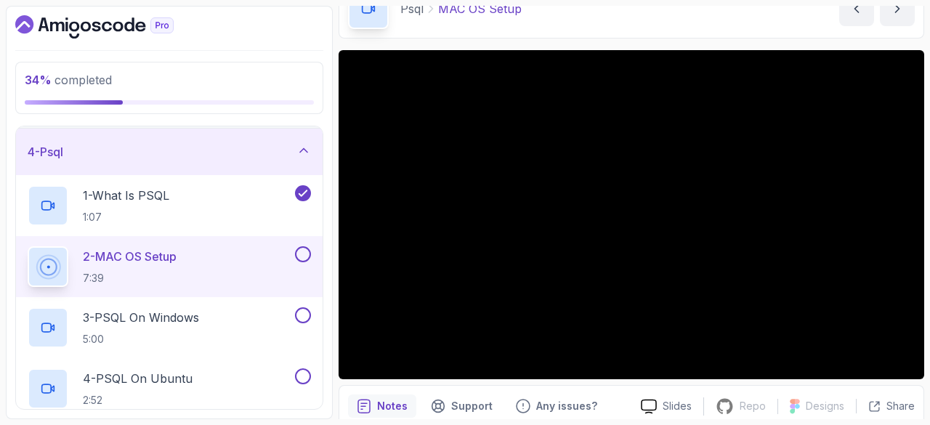
click at [303, 249] on button at bounding box center [303, 254] width 16 height 16
click at [195, 315] on p "3 - PSQL On Windows" at bounding box center [141, 317] width 116 height 17
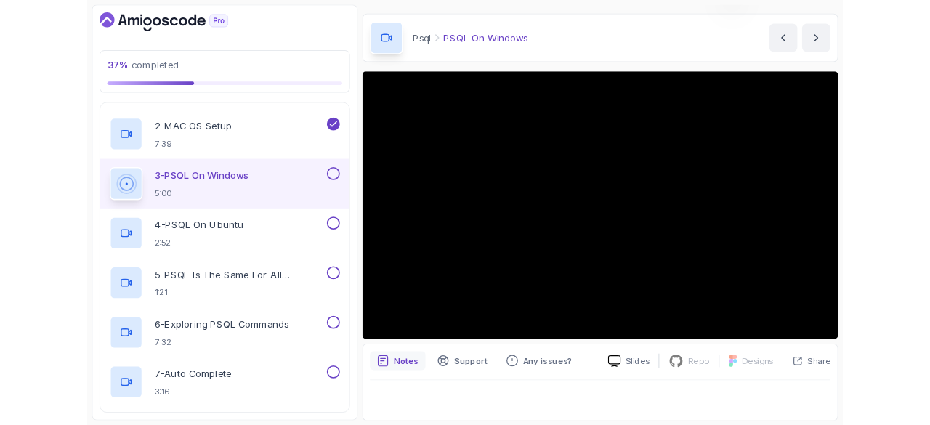
scroll to position [95, 0]
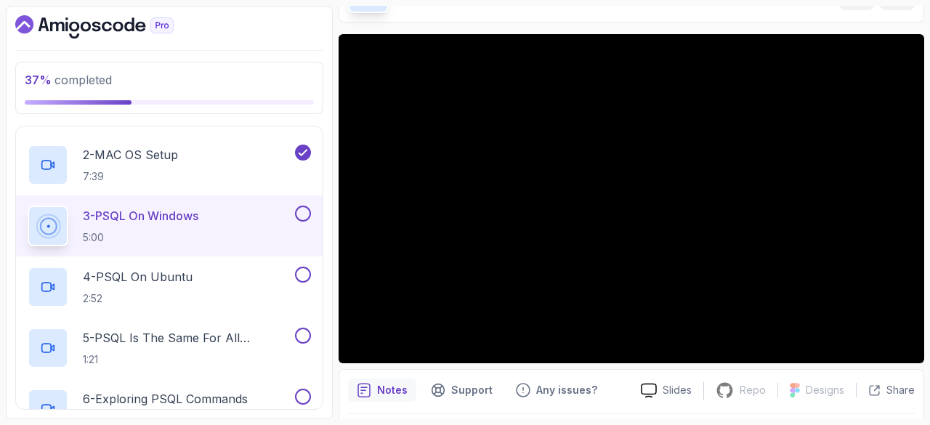
click at [307, 207] on button at bounding box center [303, 214] width 16 height 16
click at [307, 275] on button at bounding box center [303, 275] width 16 height 16
click at [193, 346] on h2 "5 - PSQL Is The Same For All Operating Systems 1:21" at bounding box center [187, 348] width 209 height 38
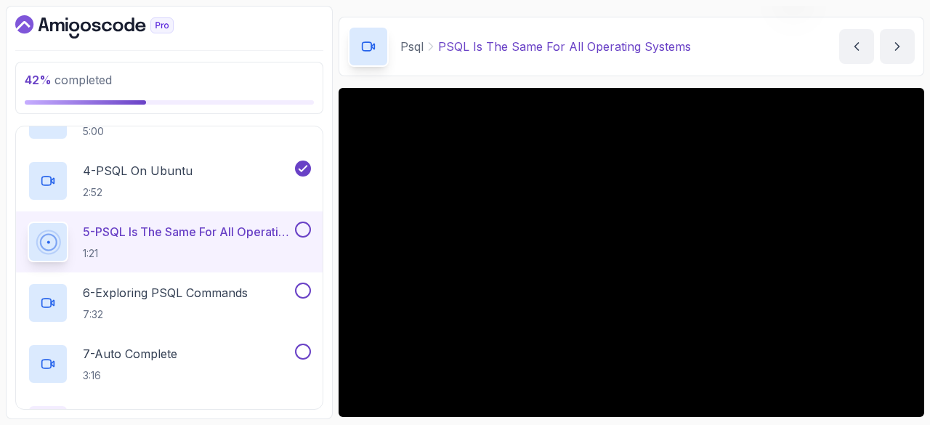
scroll to position [95, 0]
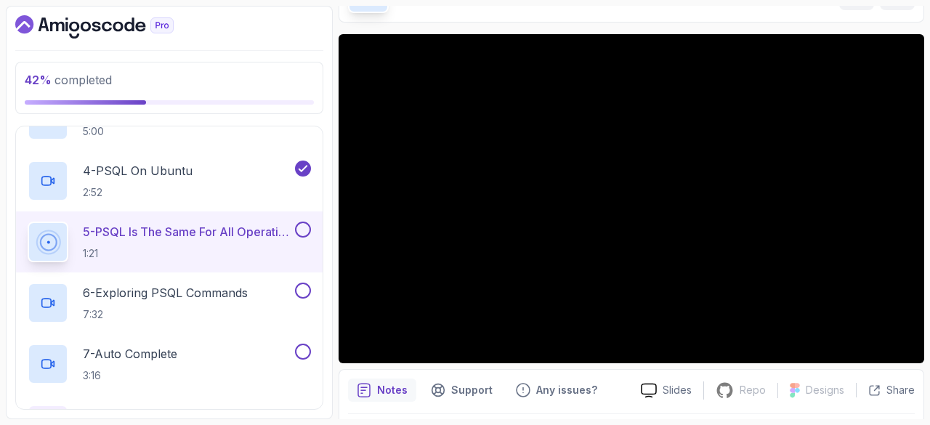
click at [304, 224] on button at bounding box center [303, 230] width 16 height 16
click at [167, 294] on p "6 - Exploring PSQL Commands" at bounding box center [165, 292] width 165 height 17
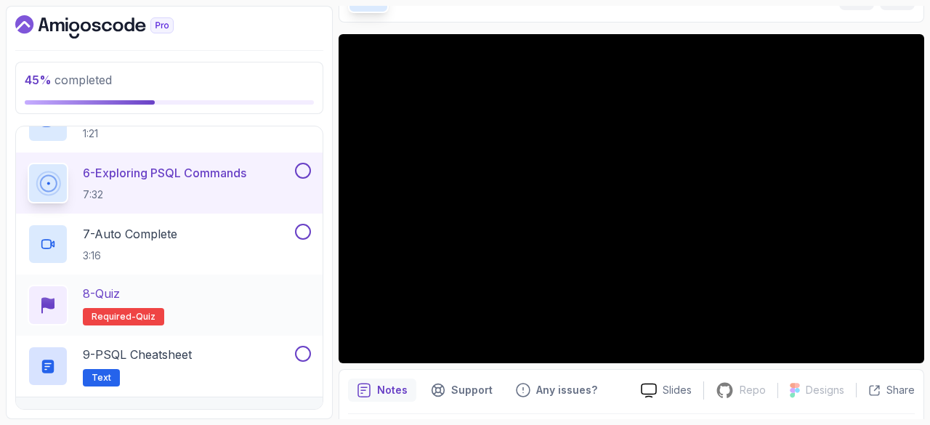
scroll to position [464, 0]
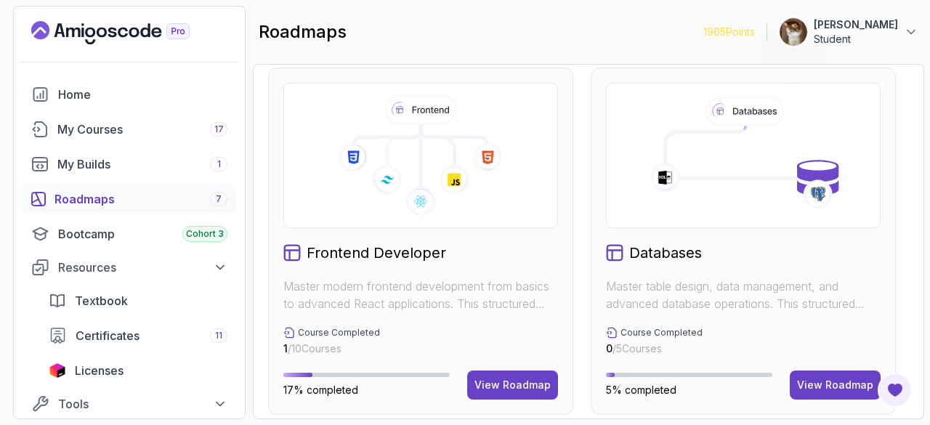
scroll to position [820, 0]
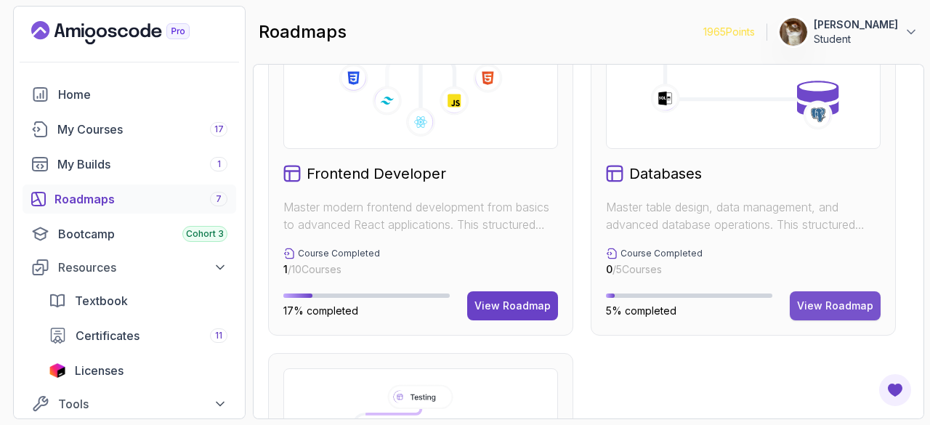
click at [835, 314] on button "View Roadmap" at bounding box center [835, 305] width 91 height 29
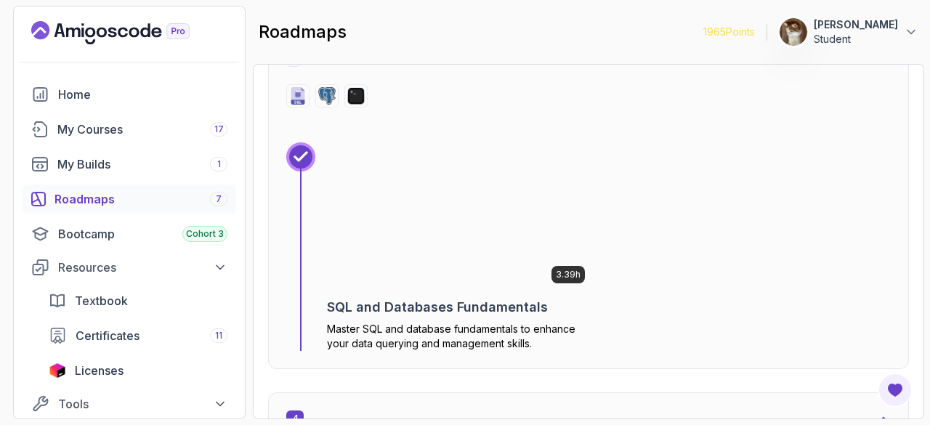
scroll to position [1720, 0]
